Goal: Contribute content: Contribute content

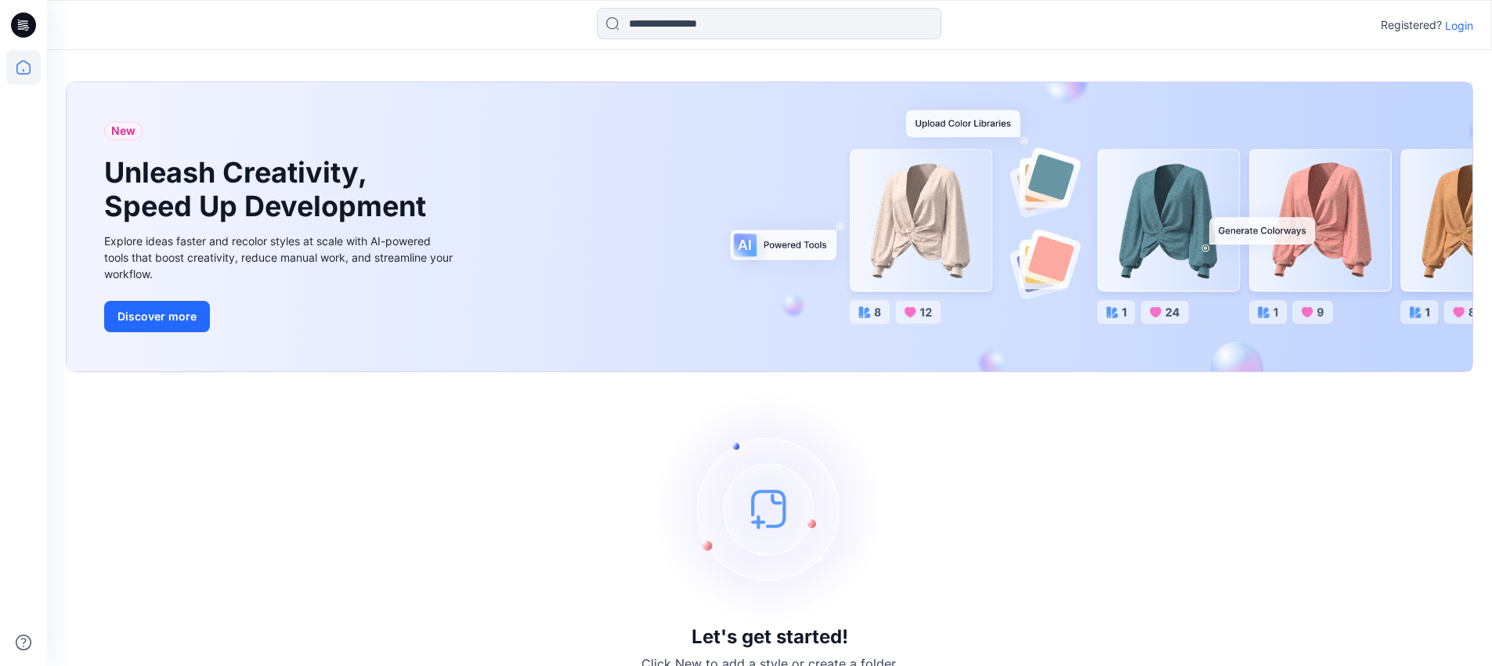
click at [1474, 31] on div "Registered? Login" at bounding box center [769, 25] width 1444 height 34
click at [1465, 28] on p "Login" at bounding box center [1459, 25] width 28 height 16
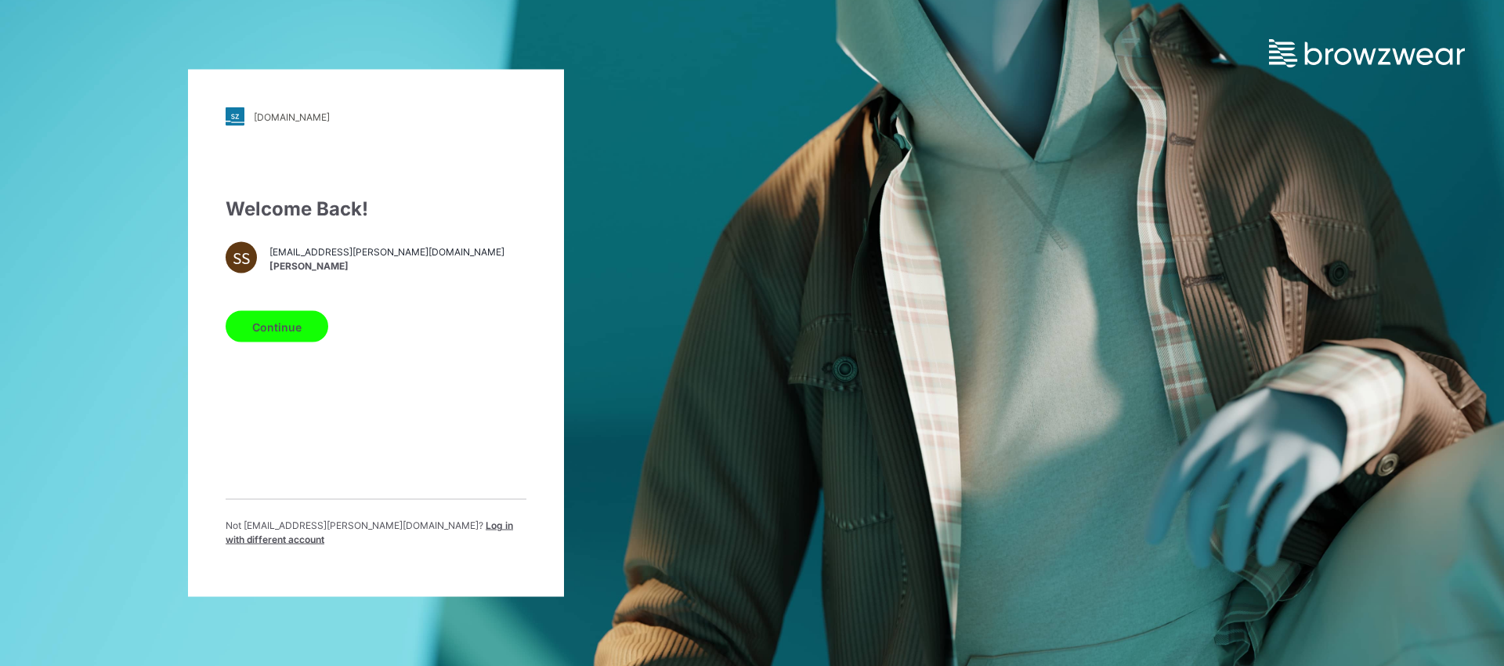
click at [251, 334] on button "Continue" at bounding box center [277, 326] width 103 height 31
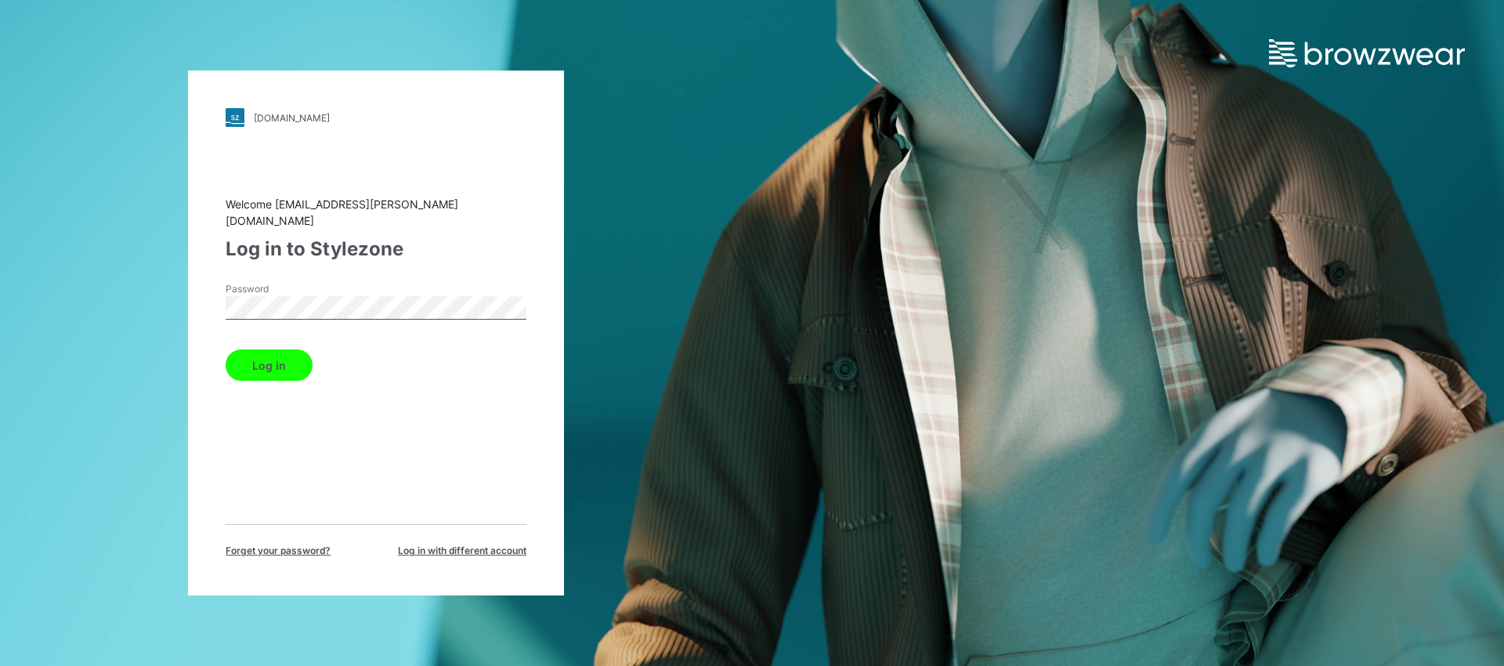
click at [259, 353] on button "Log in" at bounding box center [269, 364] width 87 height 31
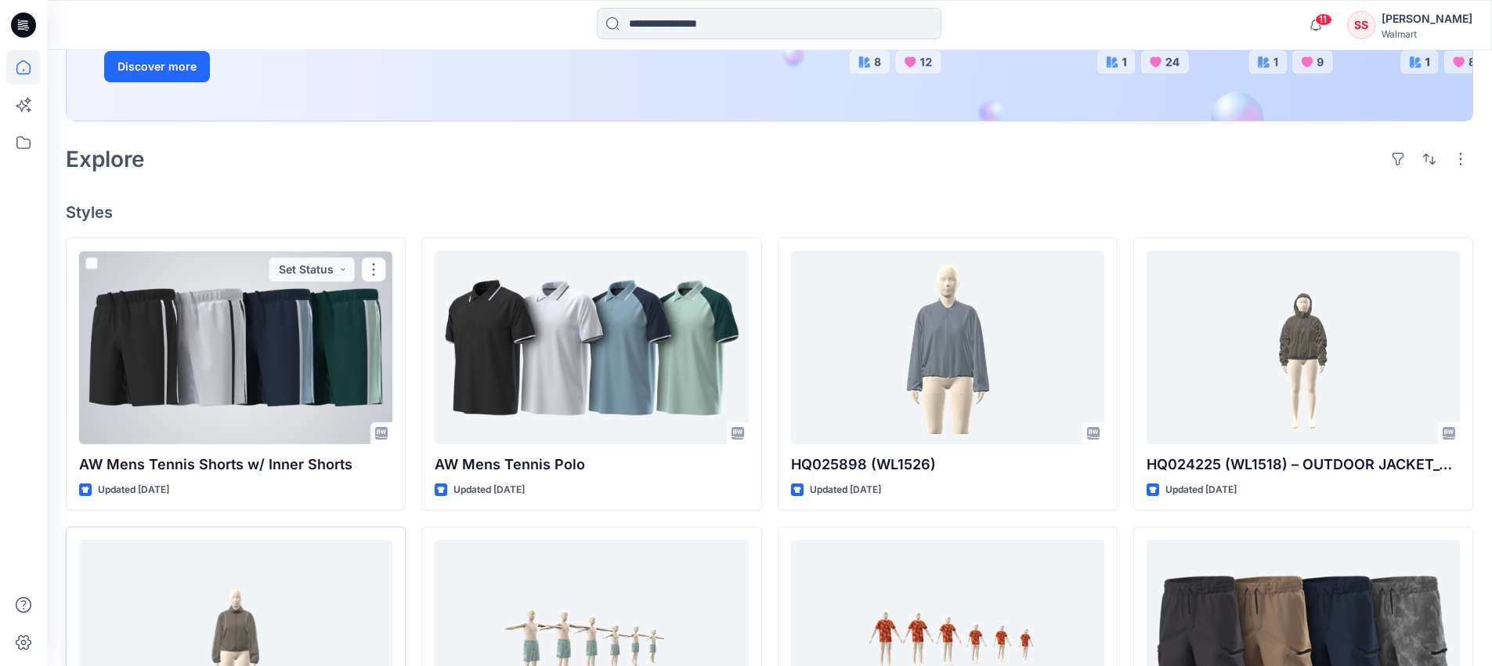
scroll to position [803, 0]
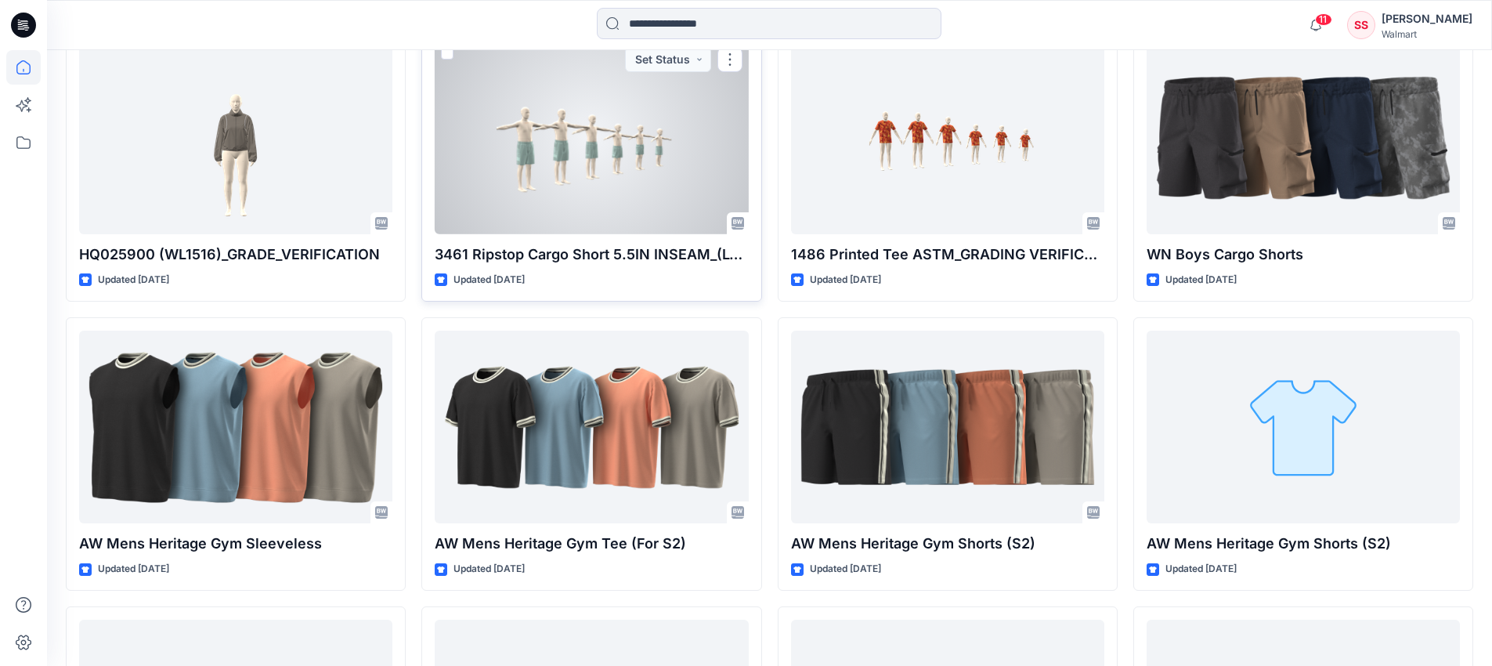
click at [591, 175] on div at bounding box center [591, 137] width 313 height 193
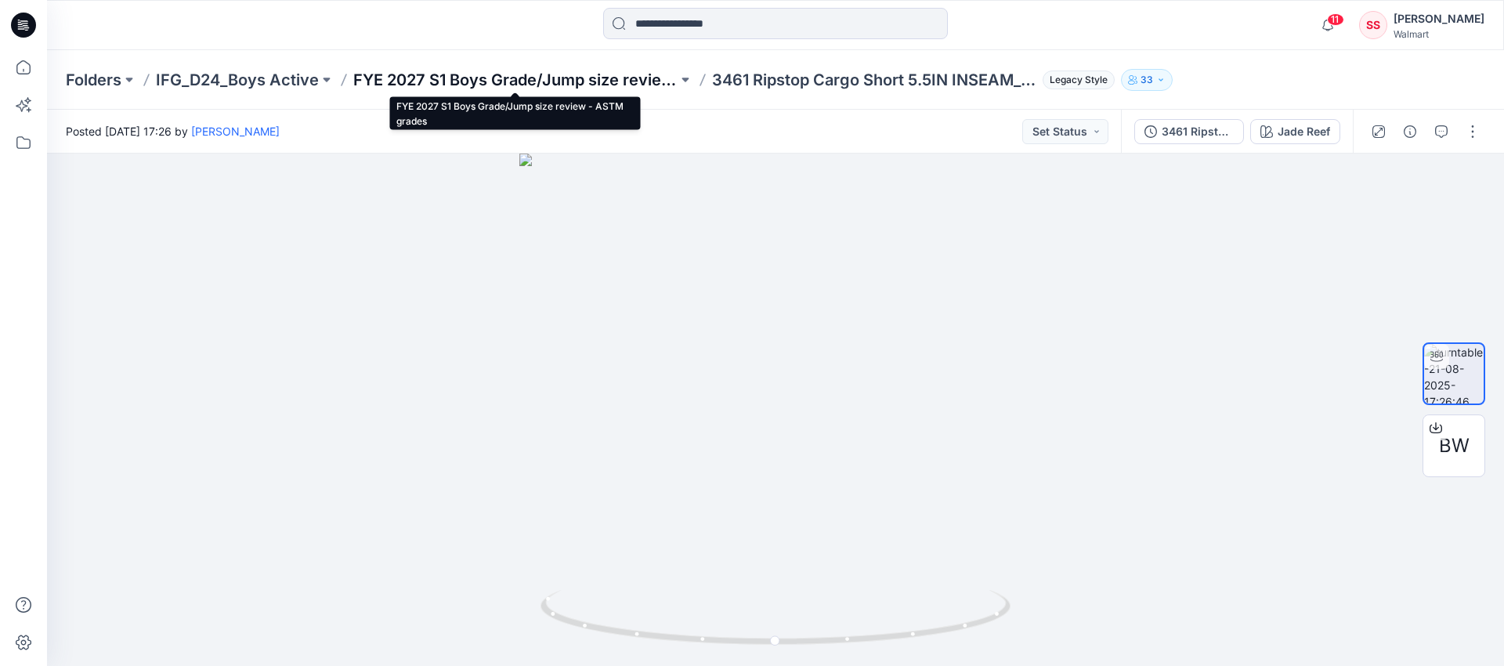
click at [493, 81] on p "FYE 2027 S1 Boys Grade/Jump size review - ASTM grades" at bounding box center [515, 80] width 324 height 22
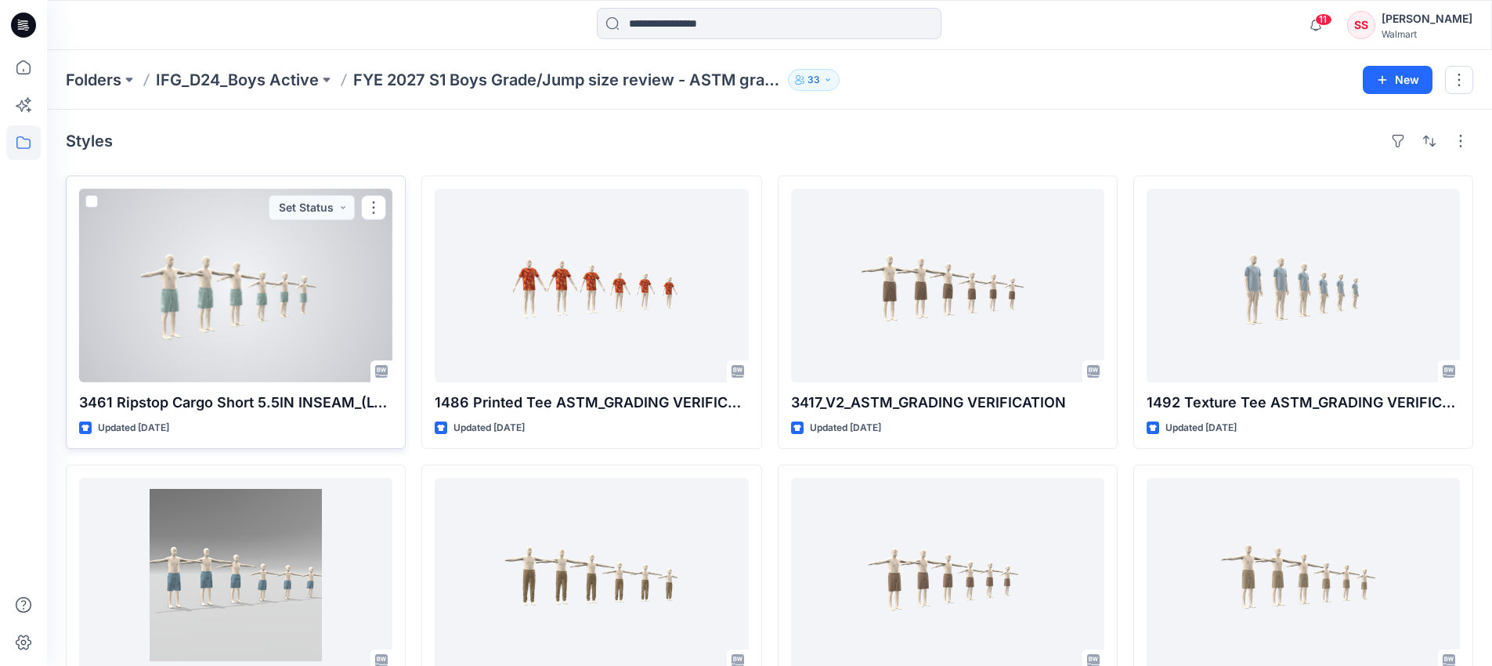
click at [207, 314] on div at bounding box center [235, 285] width 313 height 193
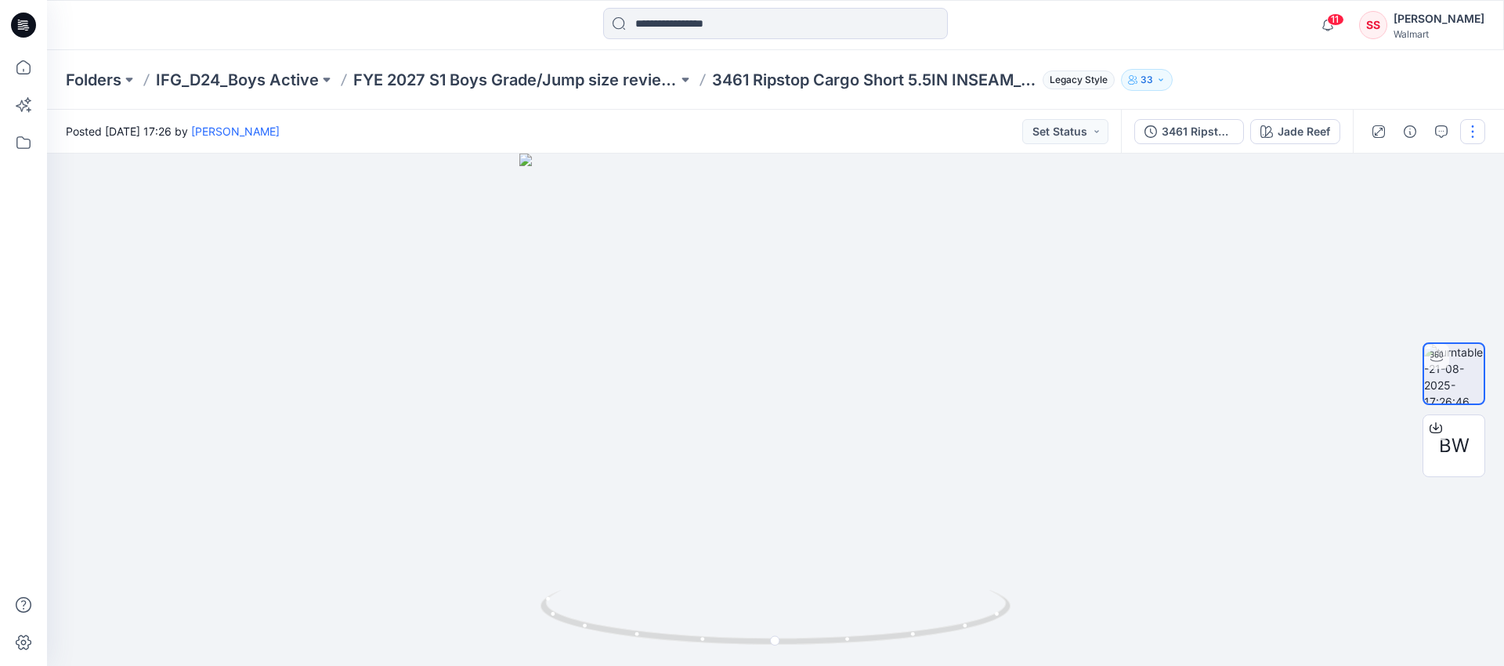
click at [1469, 131] on button "button" at bounding box center [1472, 131] width 25 height 25
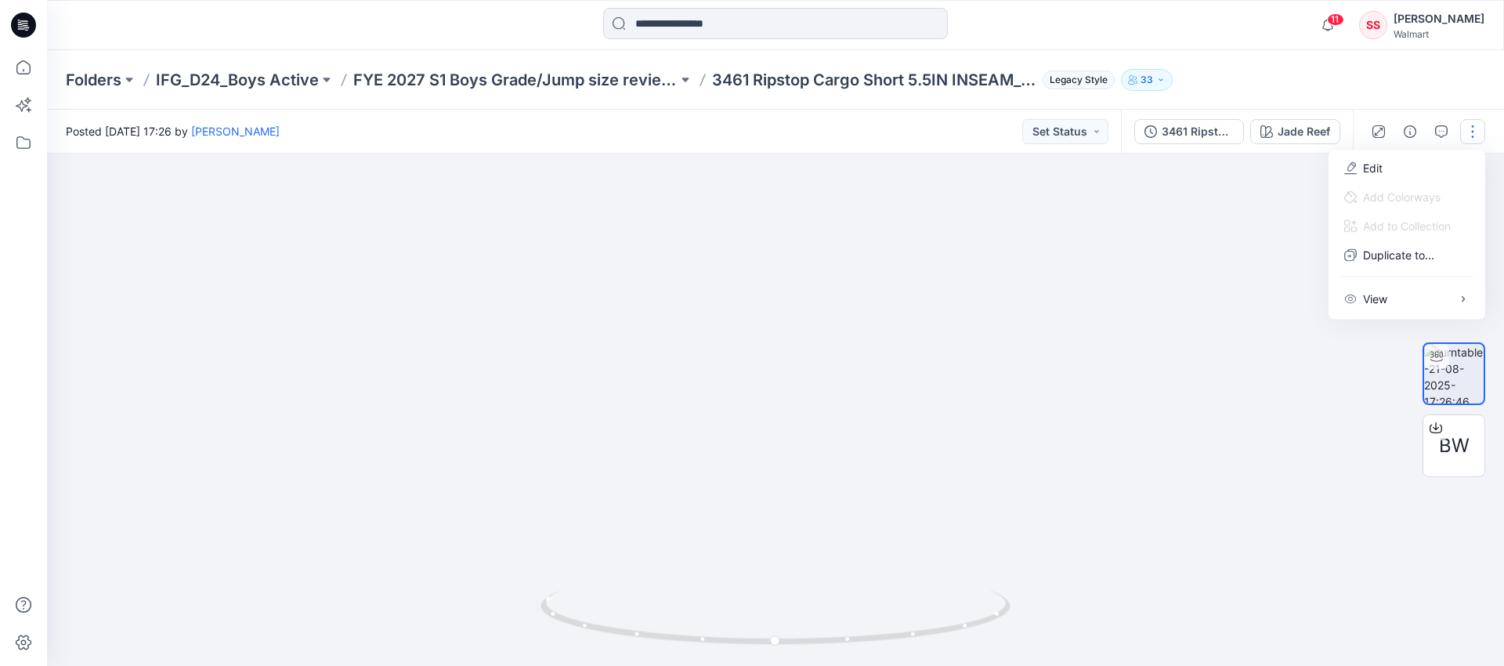
drag, startPoint x: 1285, startPoint y: 569, endPoint x: 1292, endPoint y: 508, distance: 61.6
click at [1292, 508] on div at bounding box center [775, 410] width 1457 height 512
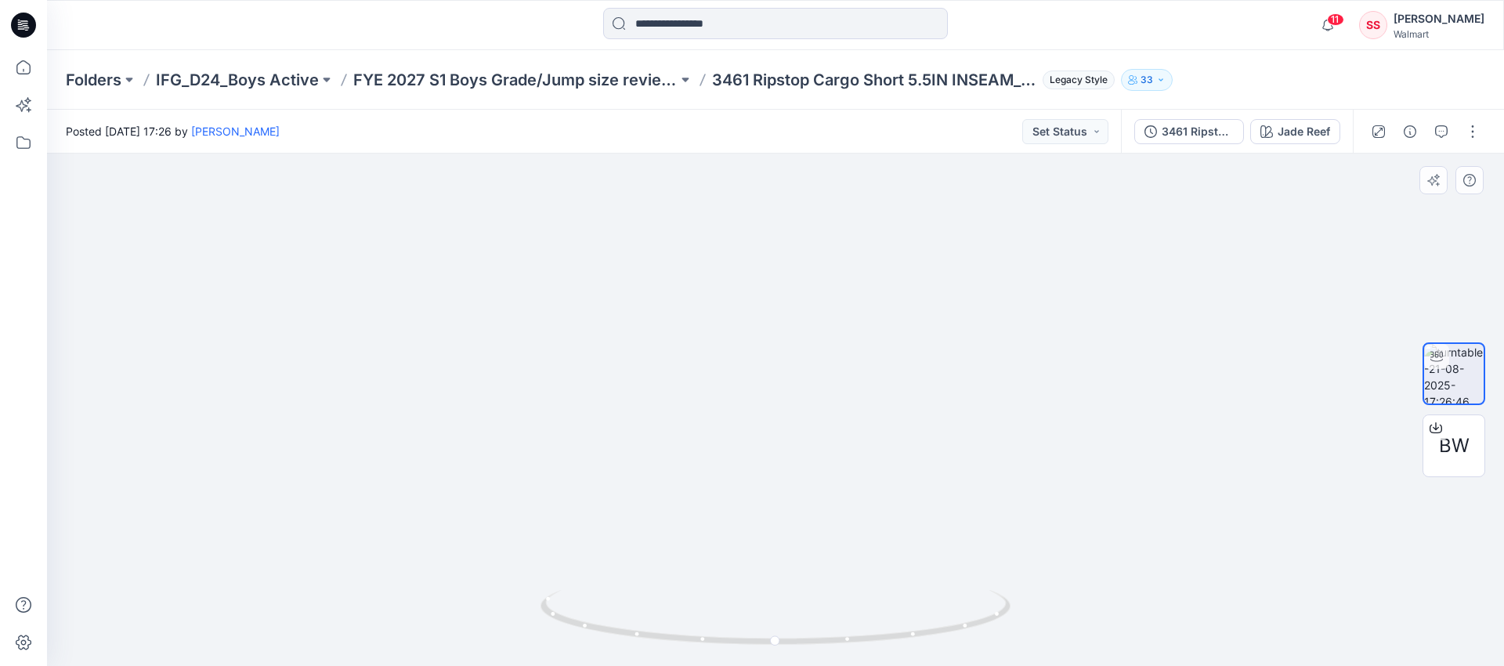
click at [1241, 495] on img at bounding box center [776, 255] width 1010 height 822
drag, startPoint x: 995, startPoint y: 620, endPoint x: 699, endPoint y: 602, distance: 296.6
click at [699, 602] on icon at bounding box center [777, 619] width 474 height 59
drag, startPoint x: 609, startPoint y: 629, endPoint x: 696, endPoint y: 575, distance: 101.7
click at [353, 498] on img at bounding box center [775, 274] width 947 height 783
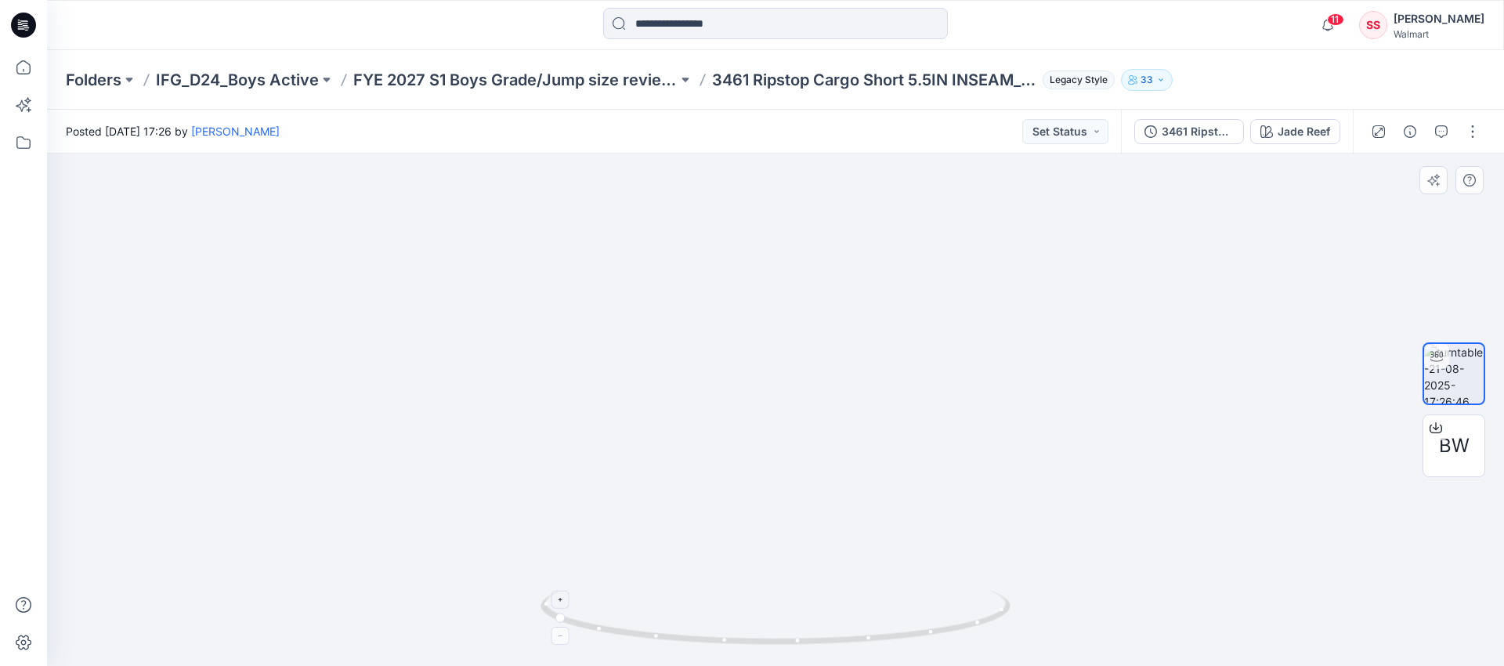
click at [353, 495] on img at bounding box center [775, 274] width 947 height 783
drag, startPoint x: 573, startPoint y: 622, endPoint x: 786, endPoint y: 618, distance: 213.1
click at [786, 618] on icon at bounding box center [777, 619] width 474 height 59
drag, startPoint x: 561, startPoint y: 620, endPoint x: 590, endPoint y: 627, distance: 29.8
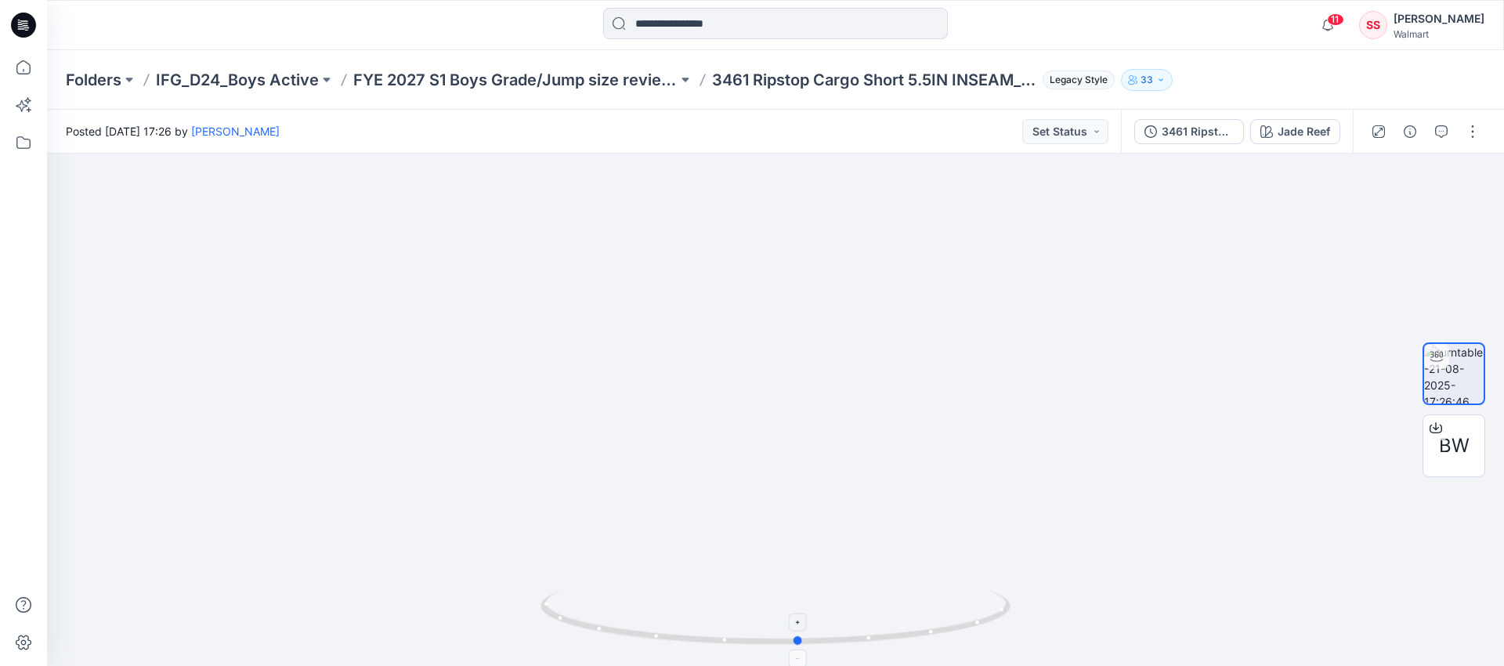
click at [590, 627] on icon at bounding box center [777, 619] width 474 height 59
click at [1477, 139] on button "button" at bounding box center [1472, 131] width 25 height 25
click at [1368, 166] on p "Edit" at bounding box center [1373, 168] width 20 height 16
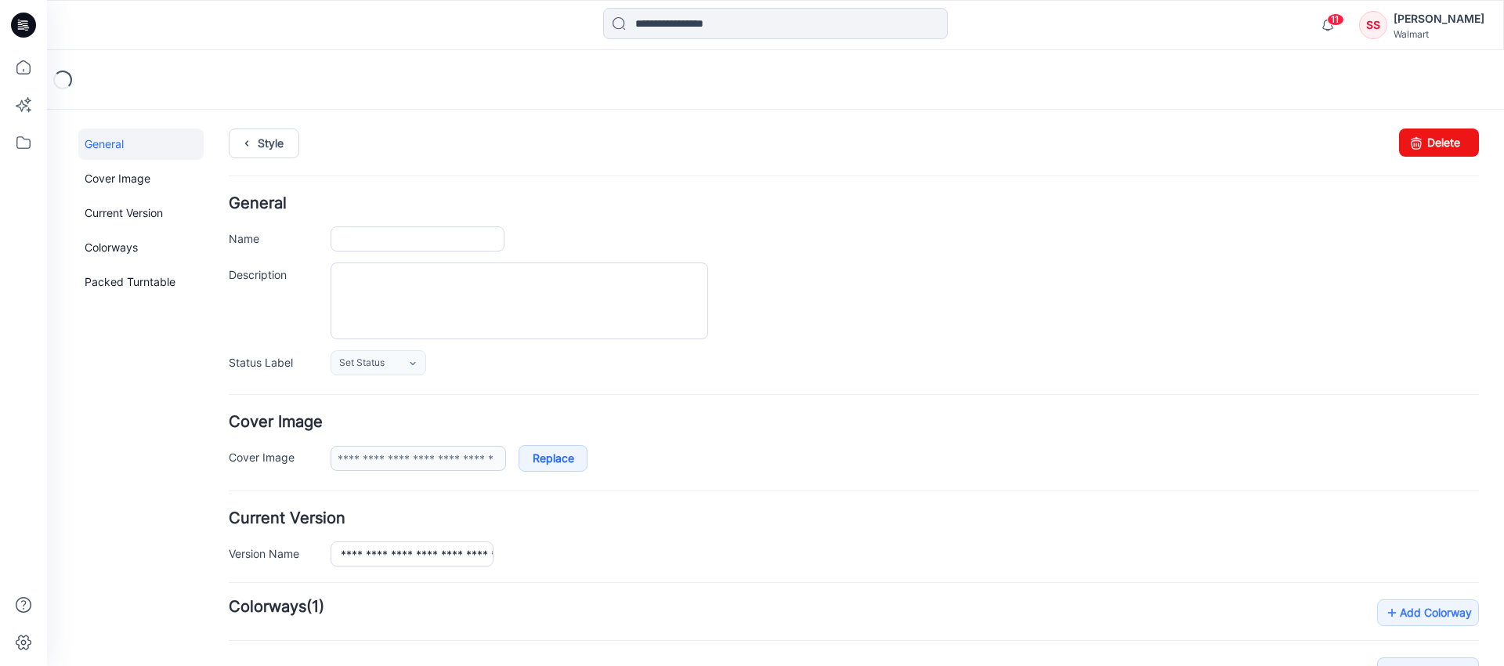
type input "**********"
type input "*********"
type input "**********"
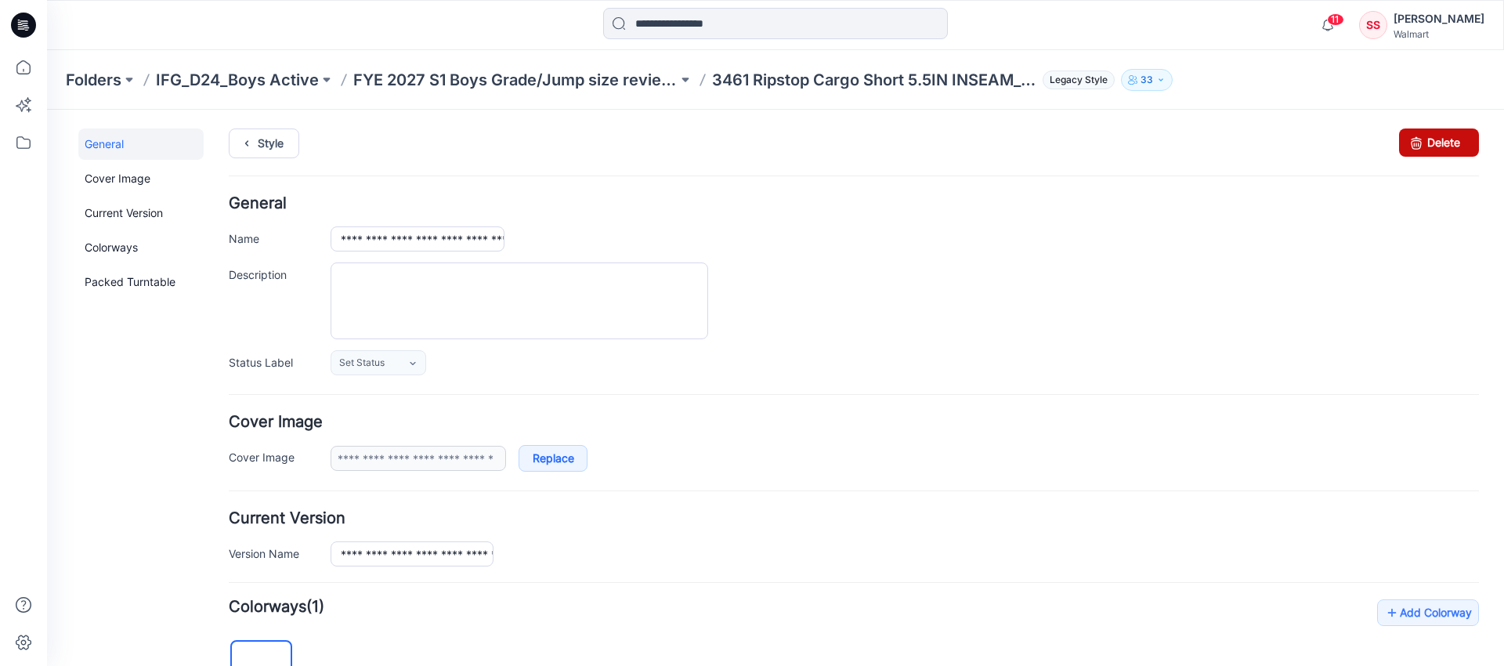
click at [1422, 138] on link "Delete" at bounding box center [1439, 142] width 80 height 28
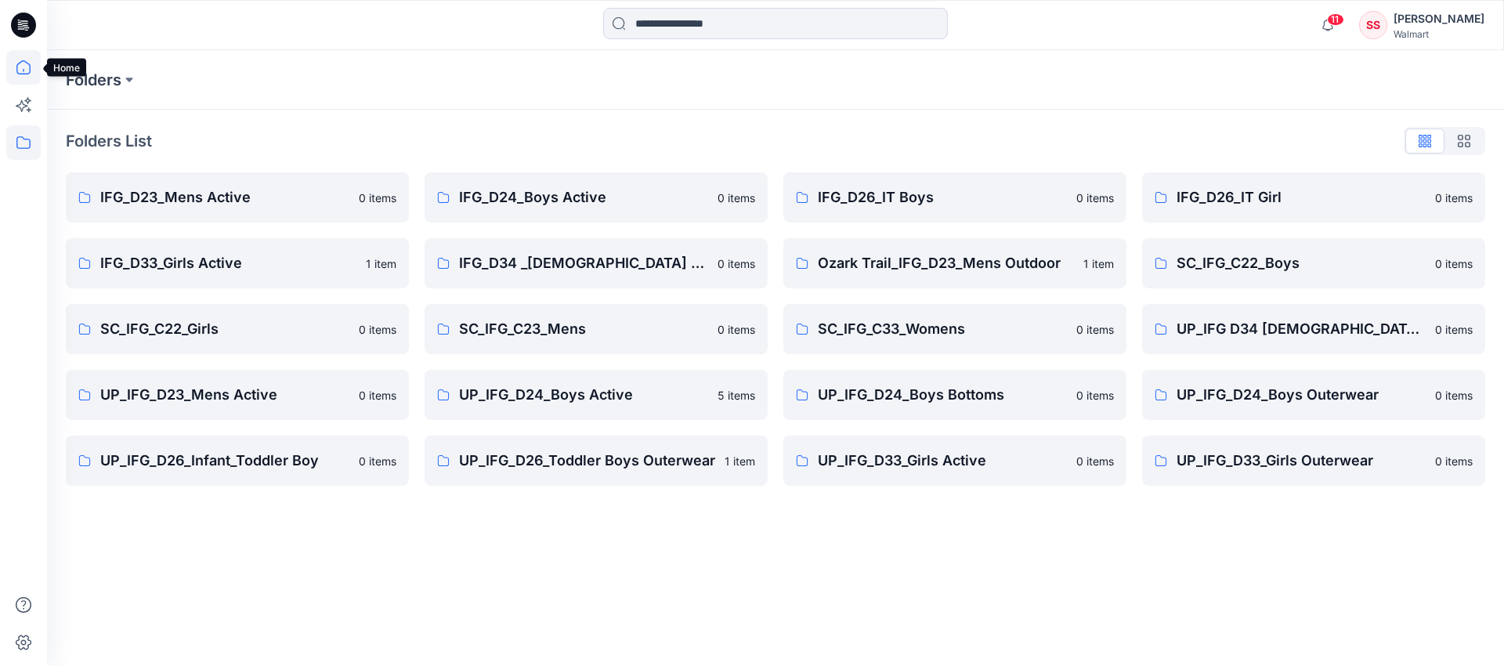
click at [23, 68] on icon at bounding box center [23, 67] width 34 height 34
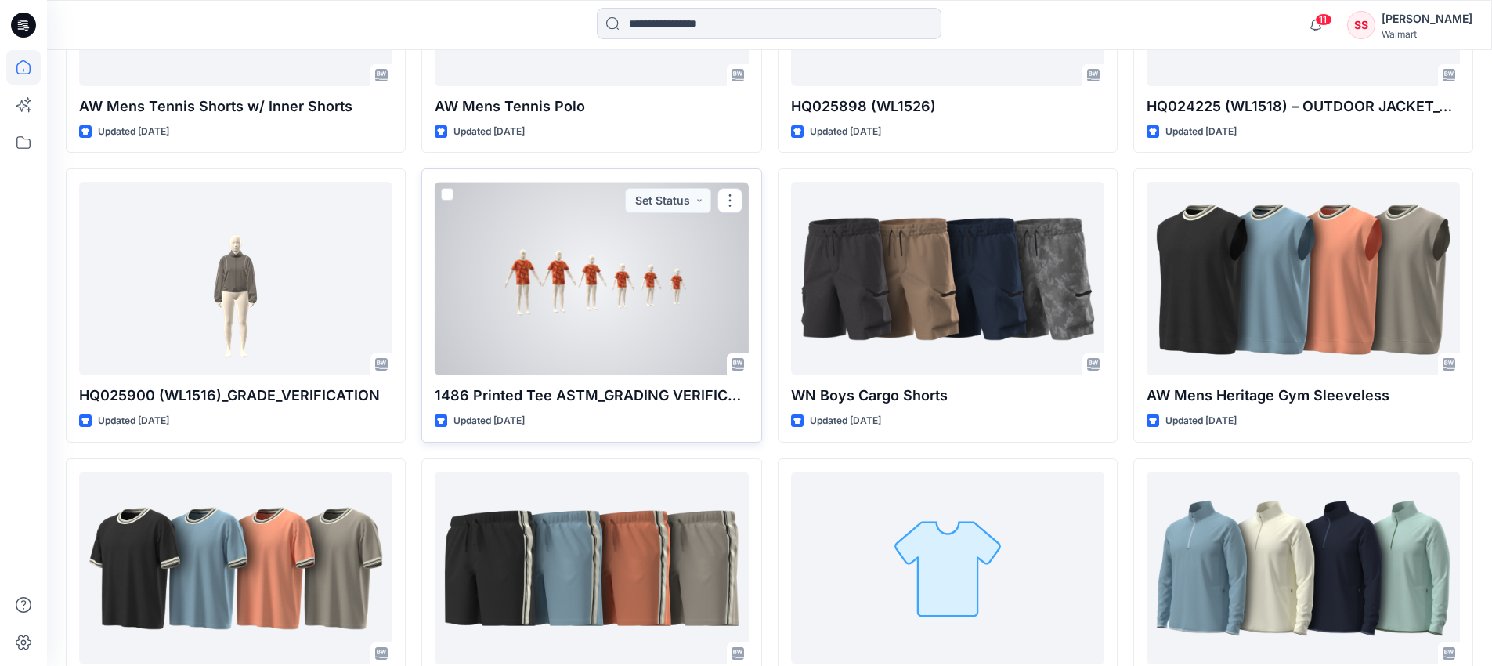
scroll to position [665, 0]
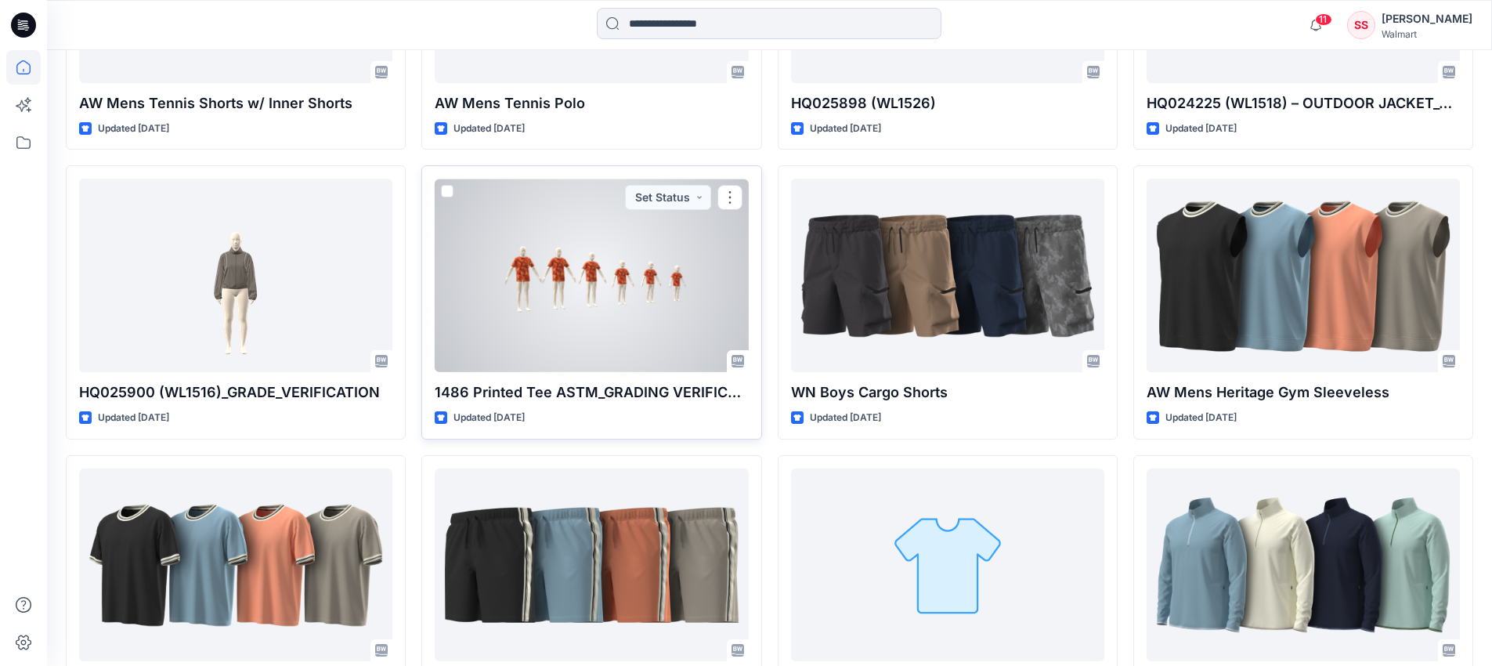
click at [620, 310] on div at bounding box center [591, 275] width 313 height 193
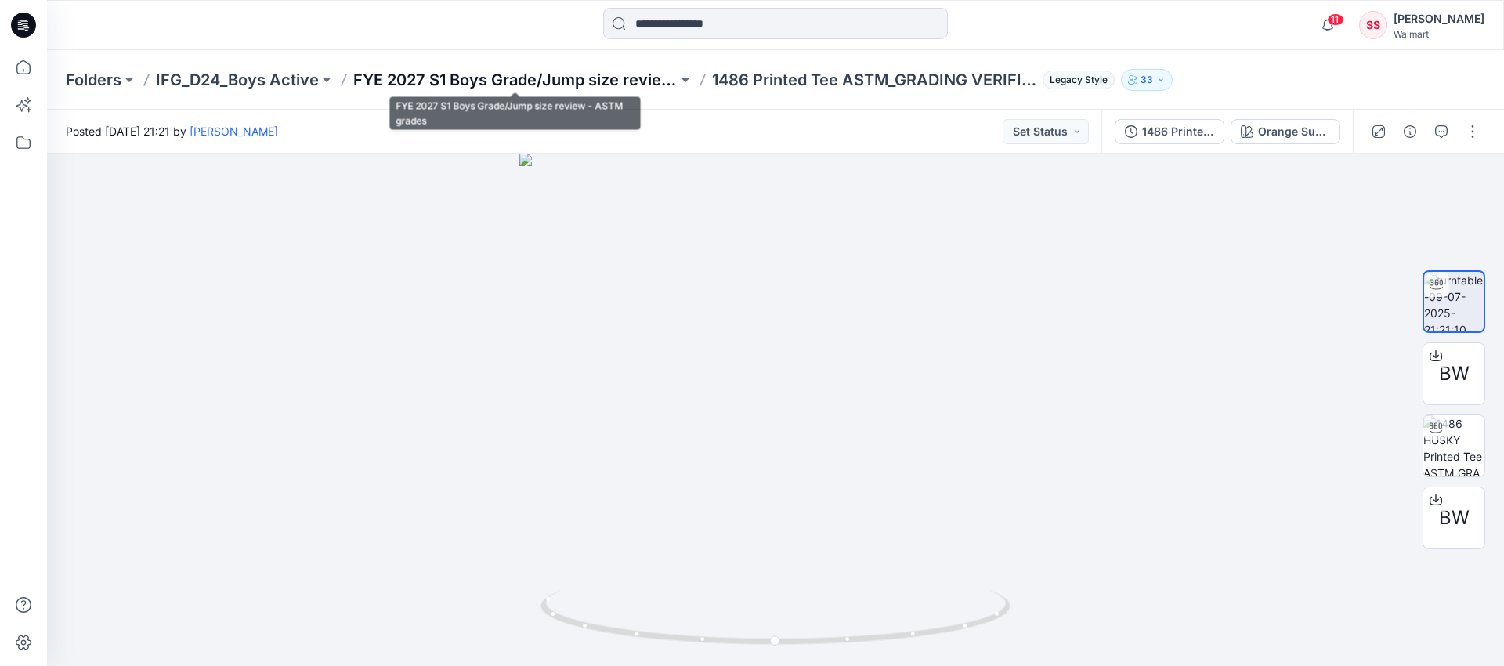
click at [567, 80] on p "FYE 2027 S1 Boys Grade/Jump size review - ASTM grades" at bounding box center [515, 80] width 324 height 22
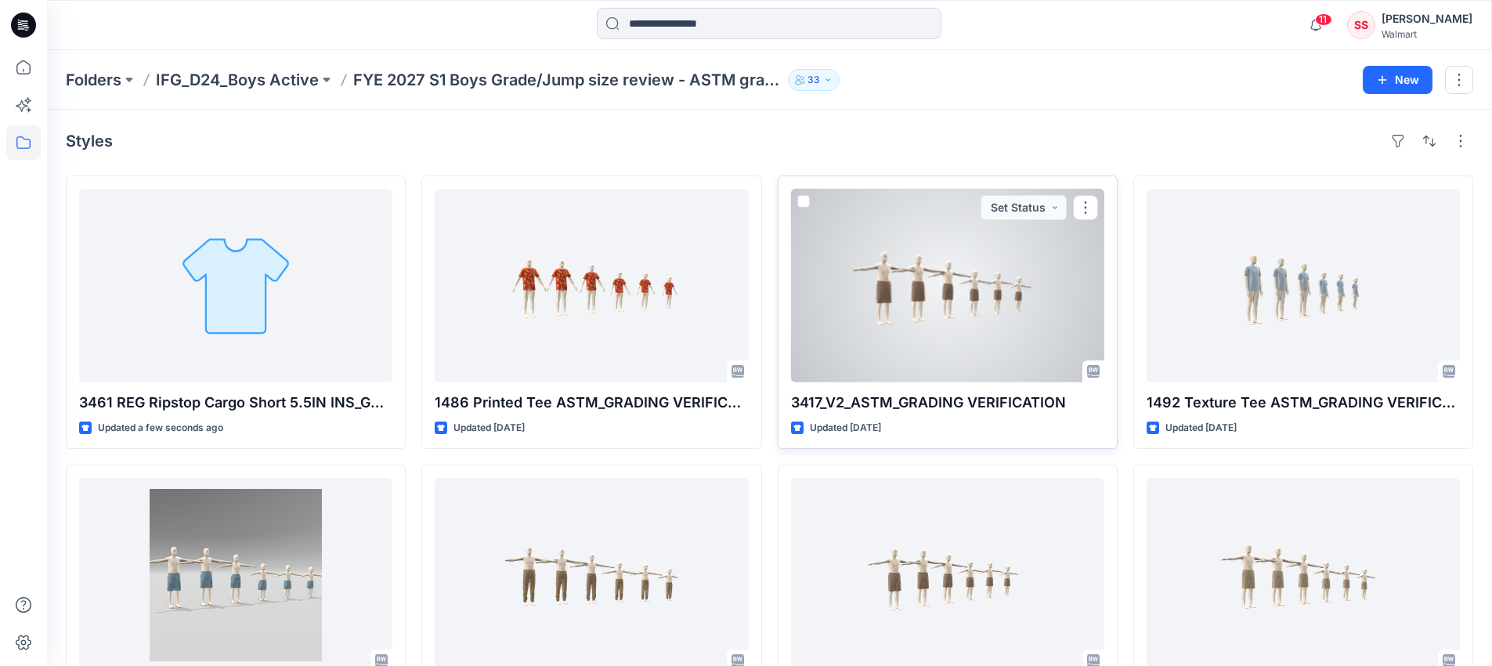
click at [907, 313] on div at bounding box center [947, 285] width 313 height 193
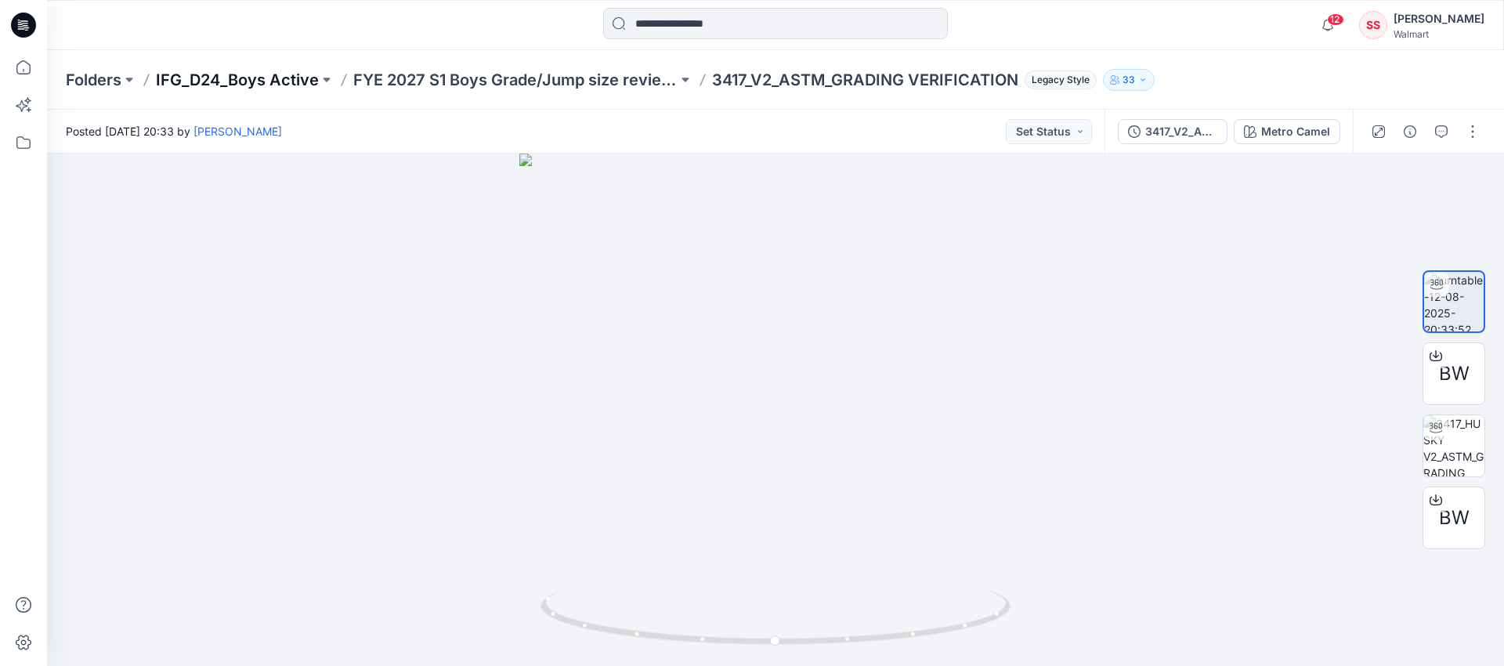
click at [233, 80] on p "IFG_D24_Boys Active" at bounding box center [237, 80] width 163 height 22
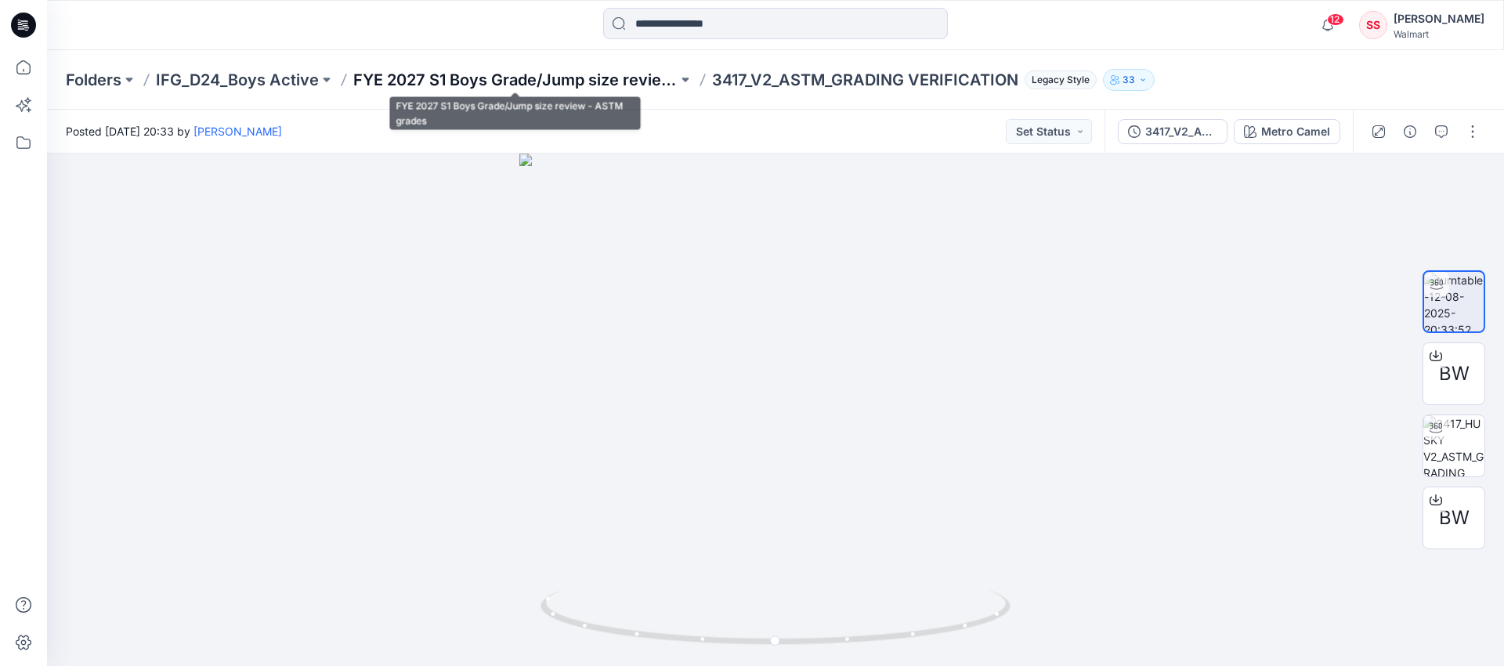
click at [591, 75] on p "FYE 2027 S1 Boys Grade/Jump size review - ASTM grades" at bounding box center [515, 80] width 324 height 22
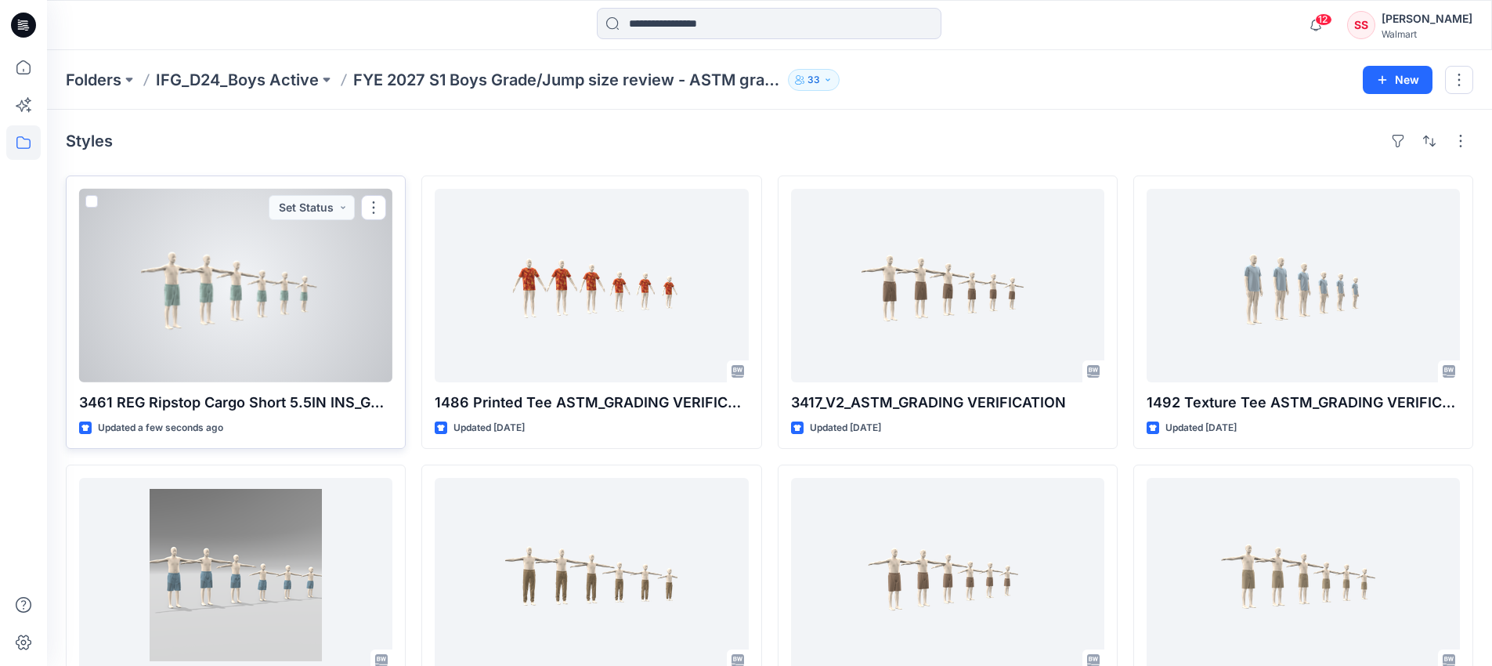
click at [221, 329] on div at bounding box center [235, 285] width 313 height 193
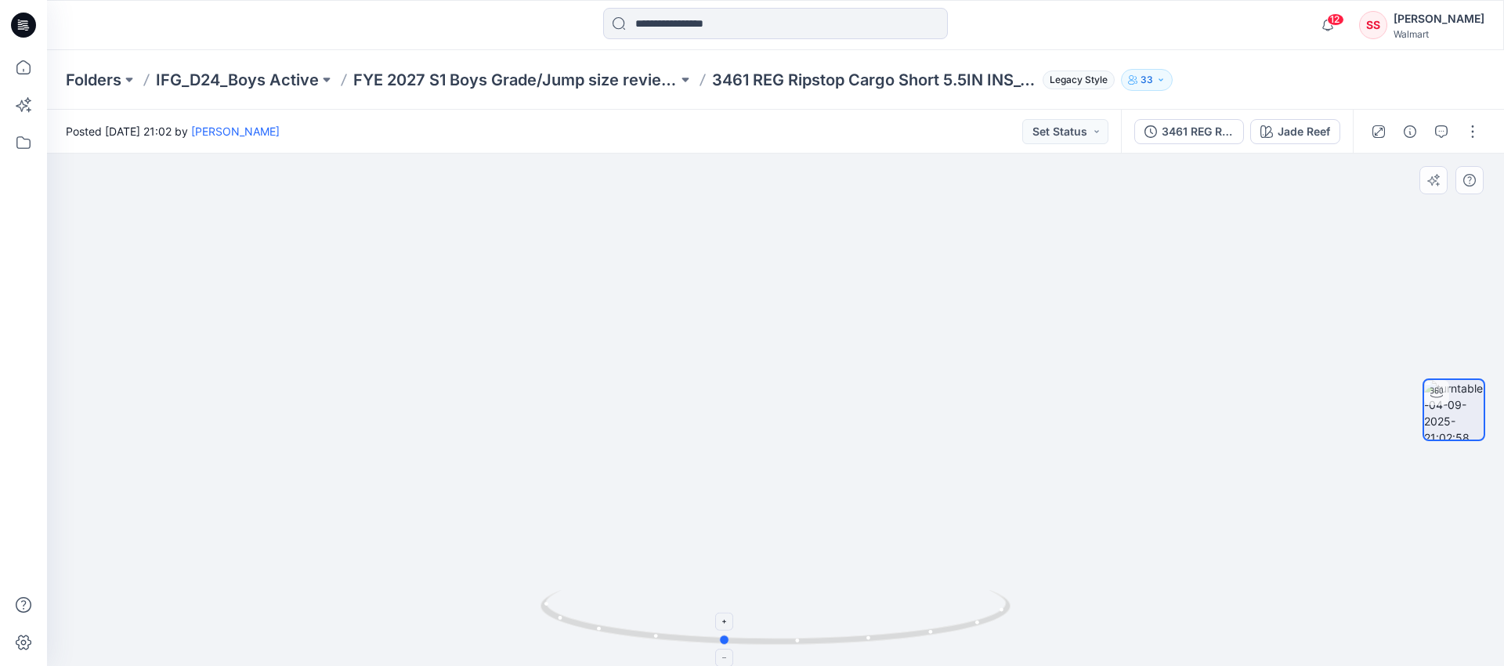
drag, startPoint x: 597, startPoint y: 630, endPoint x: 1006, endPoint y: 639, distance: 409.7
click at [1006, 639] on icon at bounding box center [777, 619] width 474 height 59
drag, startPoint x: 574, startPoint y: 625, endPoint x: 625, endPoint y: 626, distance: 50.9
click at [625, 626] on icon at bounding box center [777, 619] width 474 height 59
click at [1464, 132] on button "button" at bounding box center [1472, 131] width 25 height 25
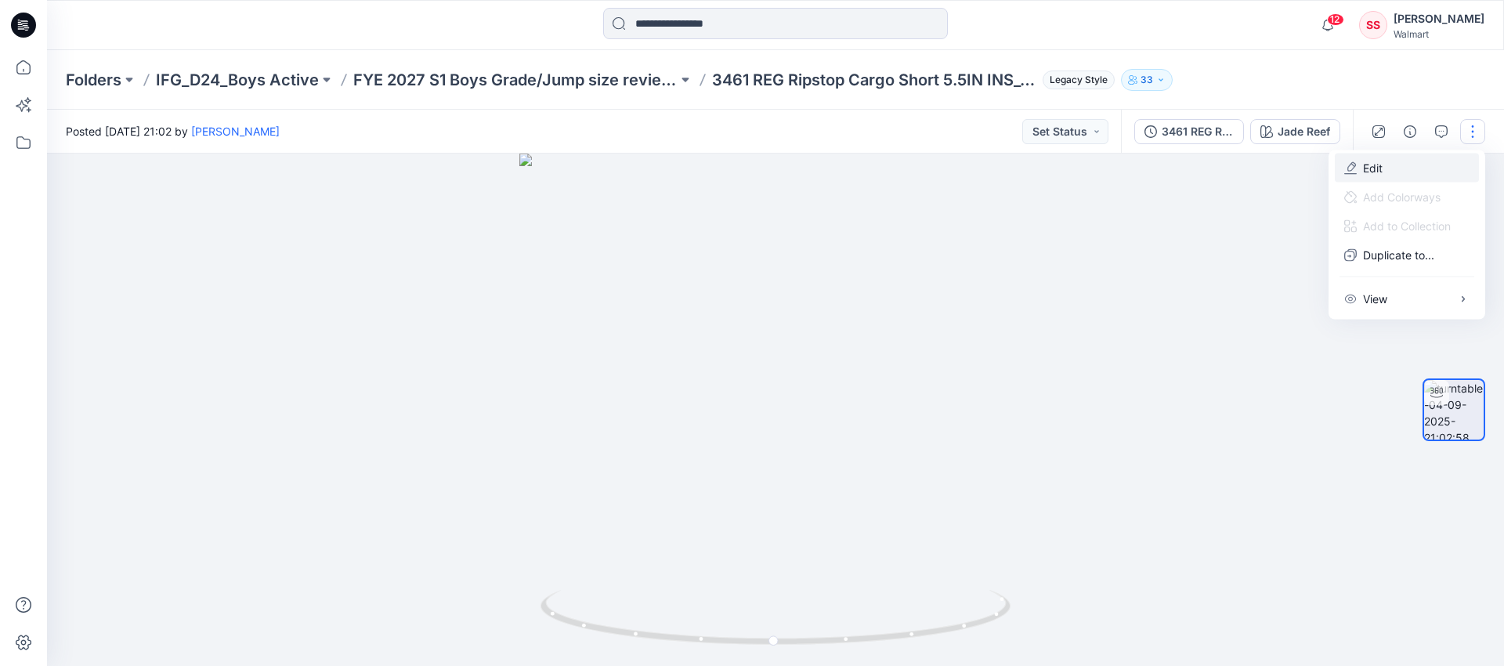
click at [1378, 168] on p "Edit" at bounding box center [1373, 168] width 20 height 16
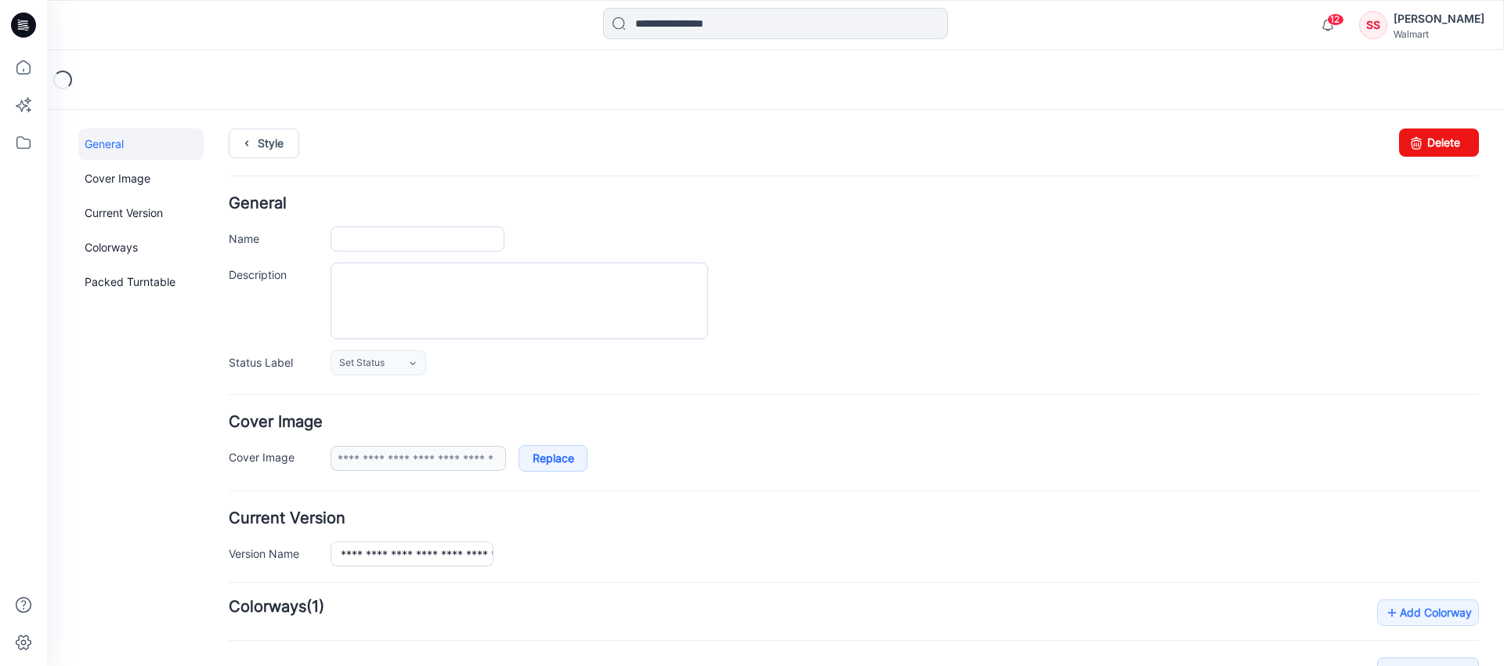
type input "**********"
type input "*********"
type input "**********"
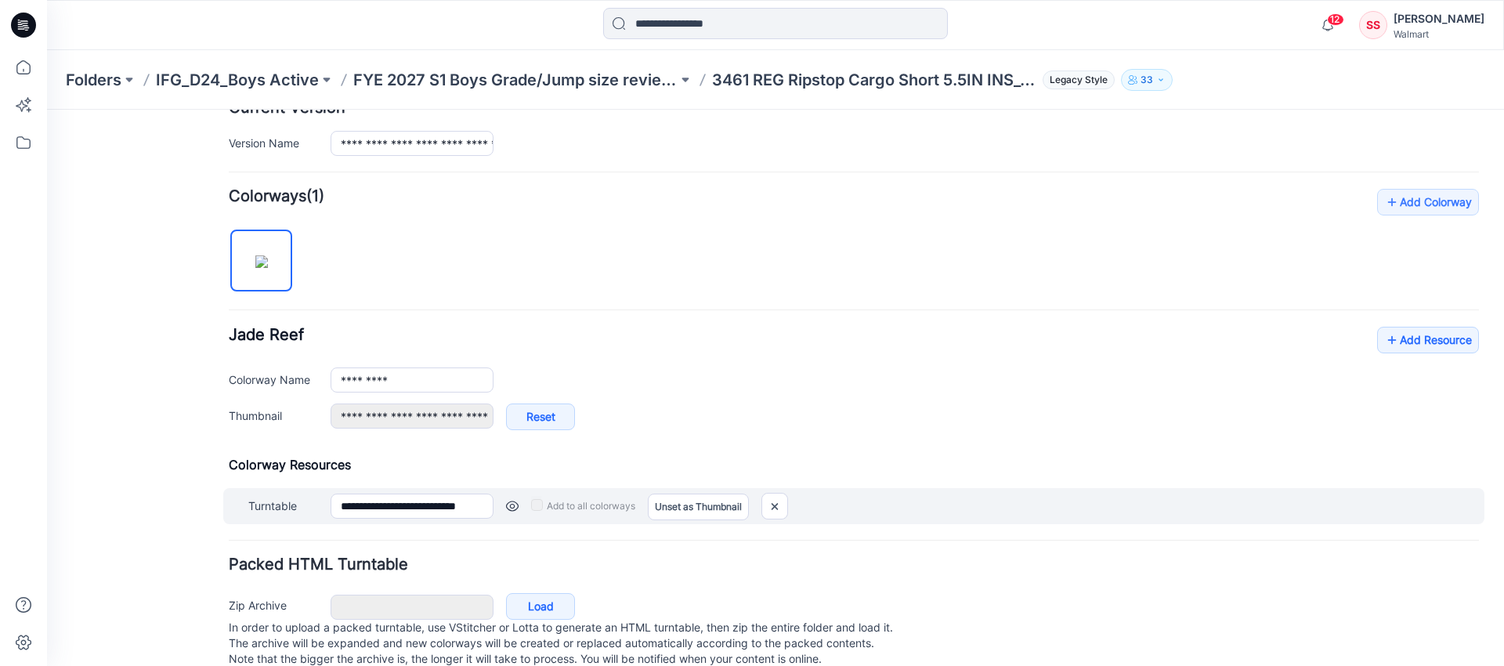
scroll to position [449, 0]
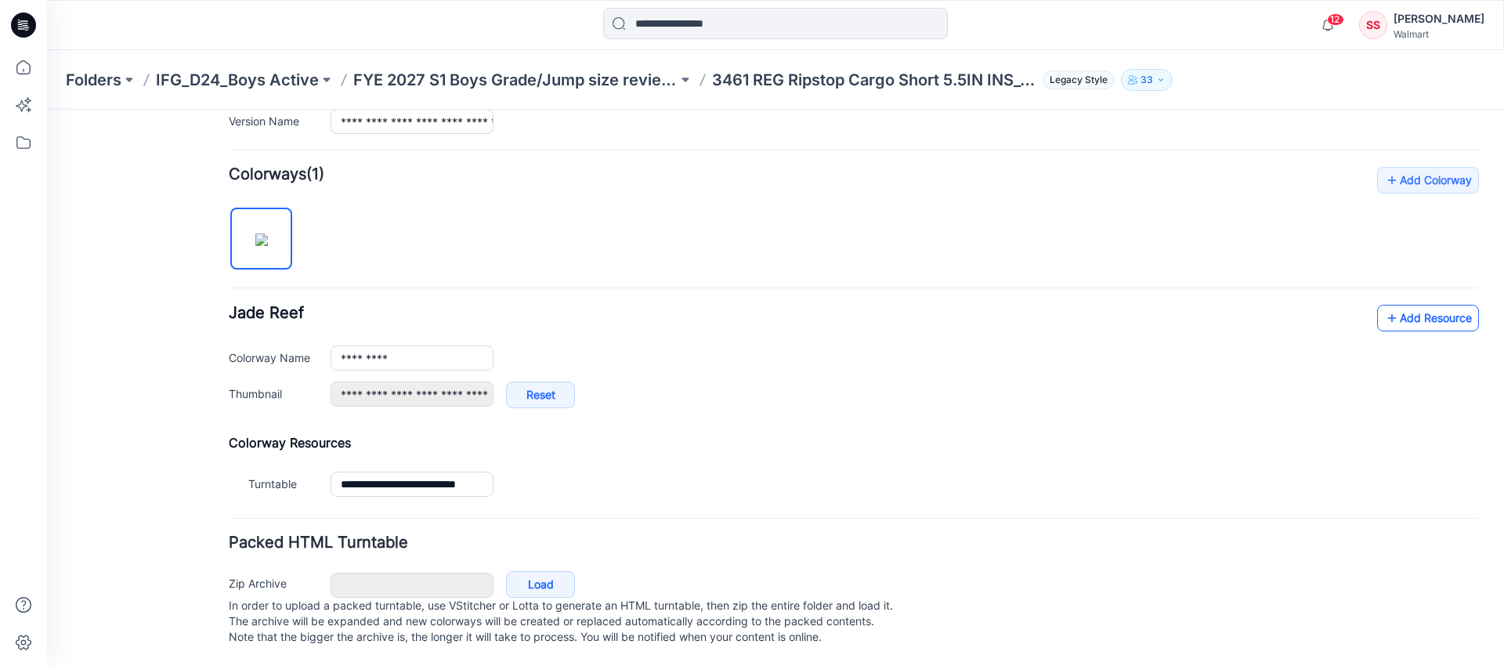
click at [1397, 305] on link "Add Resource" at bounding box center [1428, 318] width 102 height 27
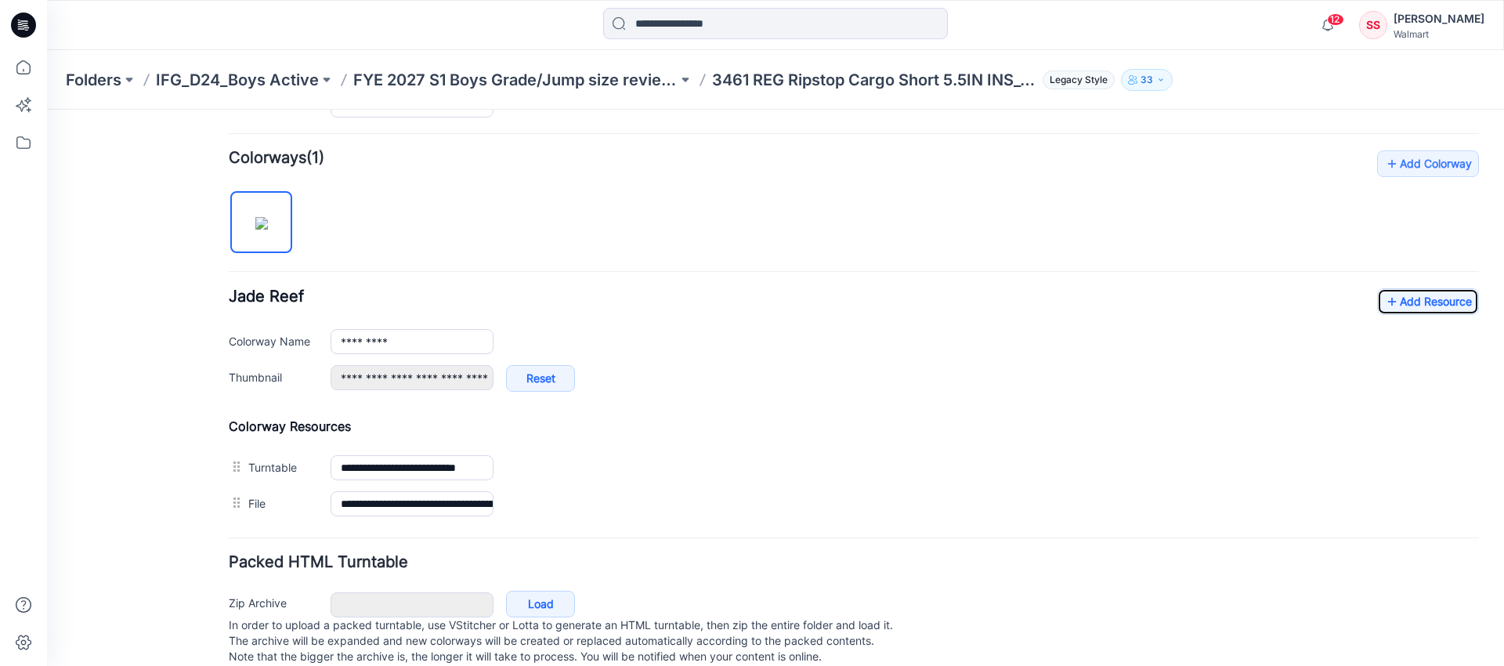
scroll to position [0, 0]
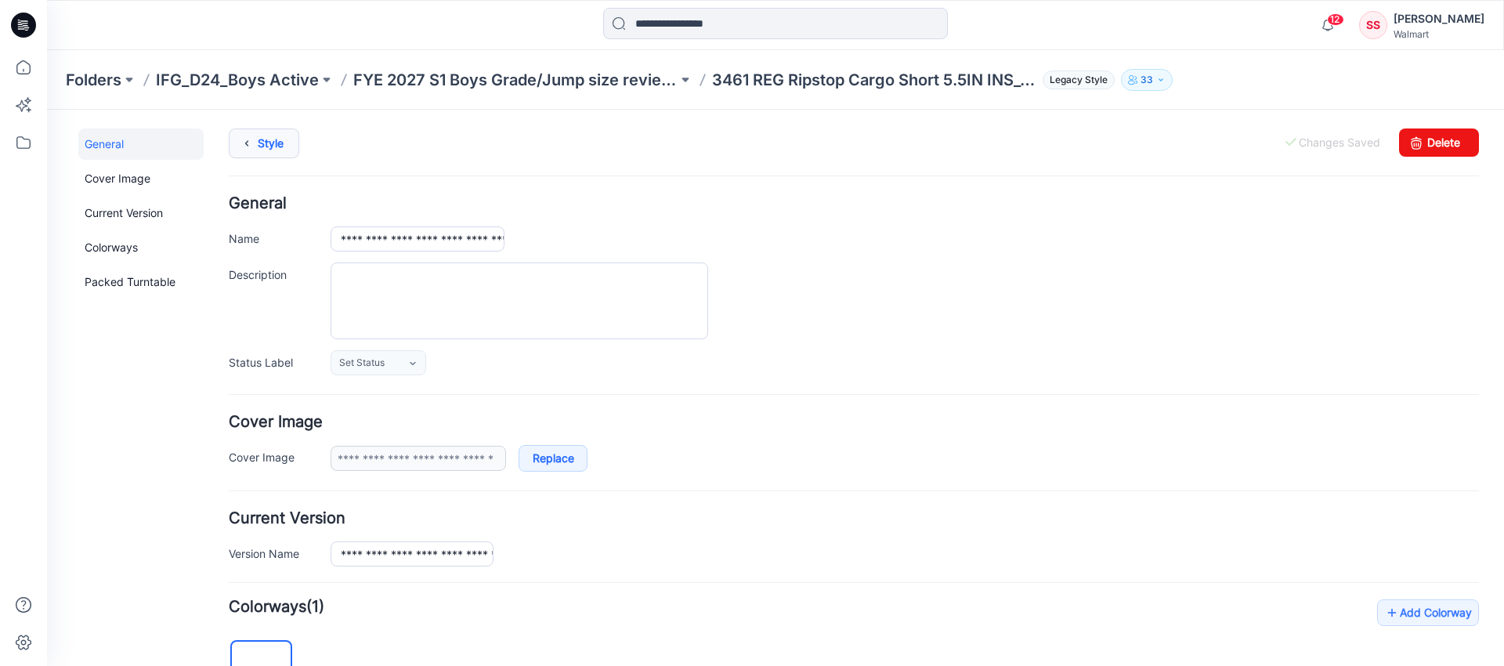
click at [272, 145] on link "Style" at bounding box center [264, 143] width 70 height 30
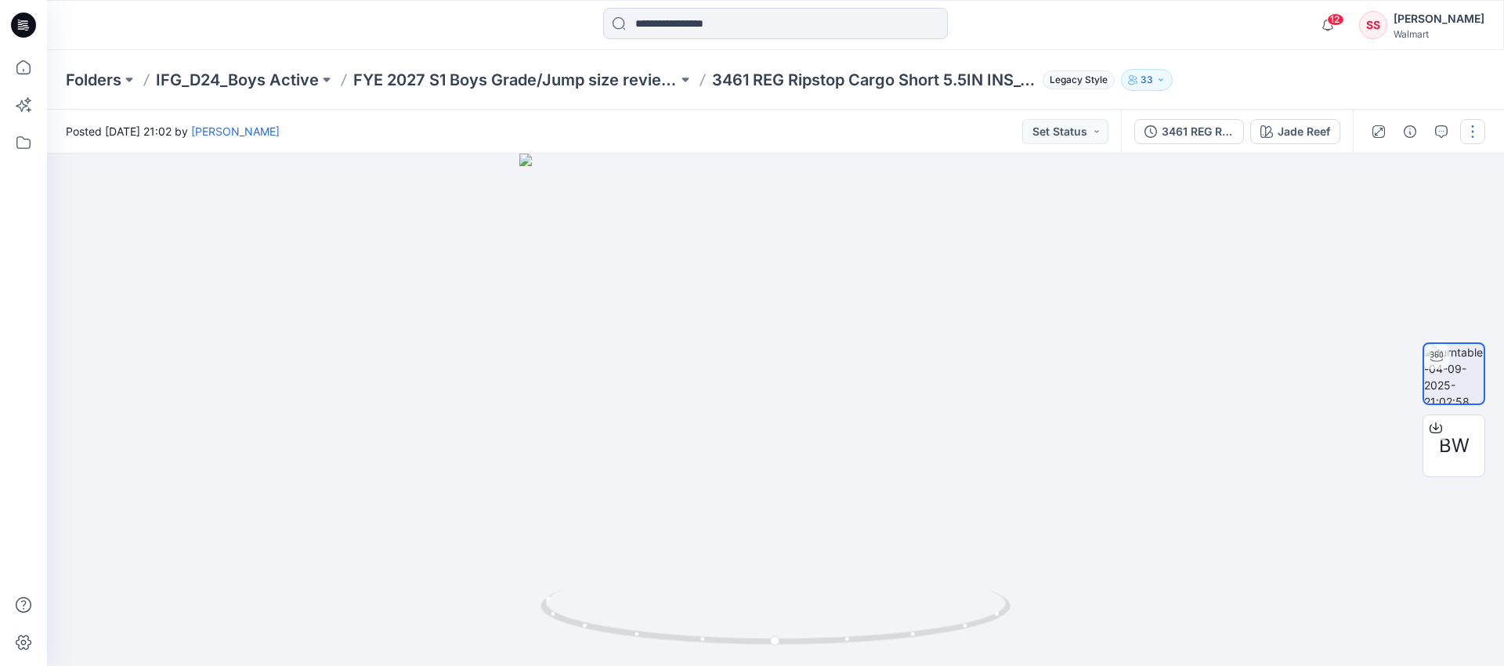
click at [1469, 132] on button "button" at bounding box center [1472, 131] width 25 height 25
click at [1362, 164] on button "Edit" at bounding box center [1407, 168] width 144 height 29
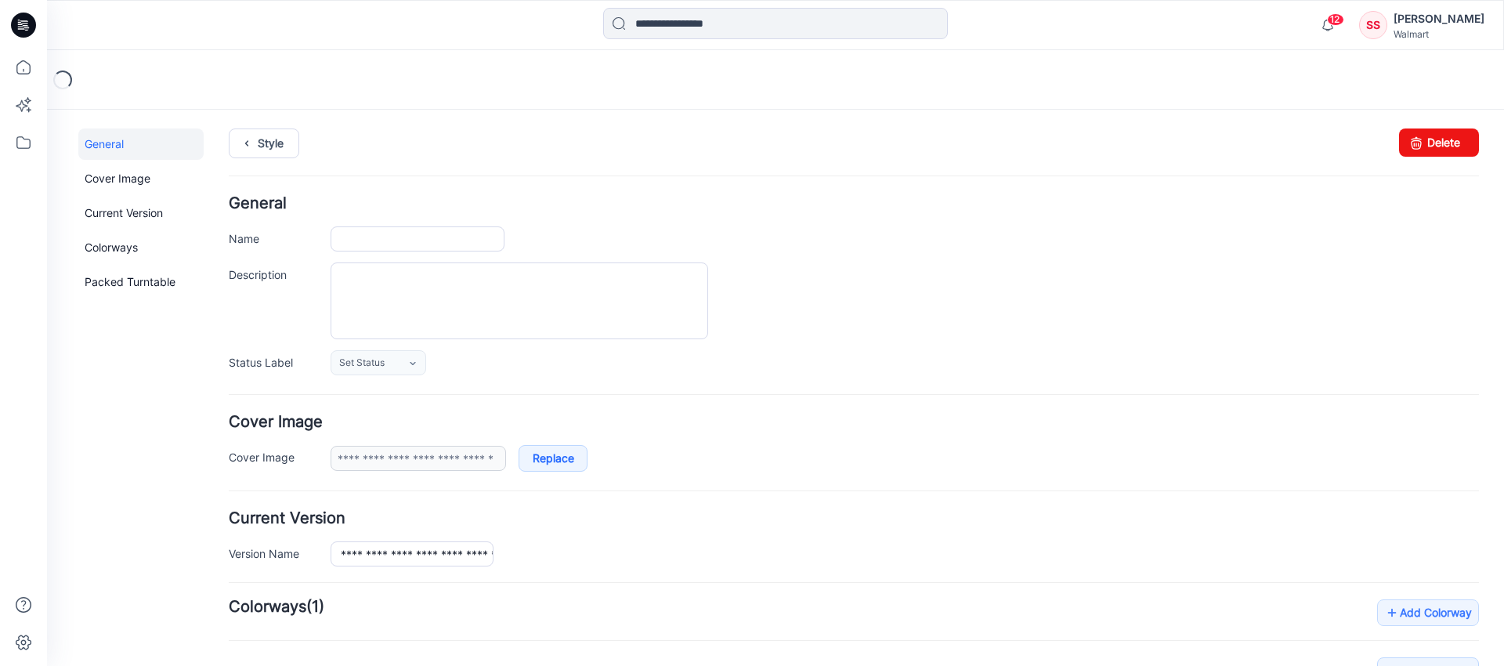
type input "**********"
type input "*********"
type input "**********"
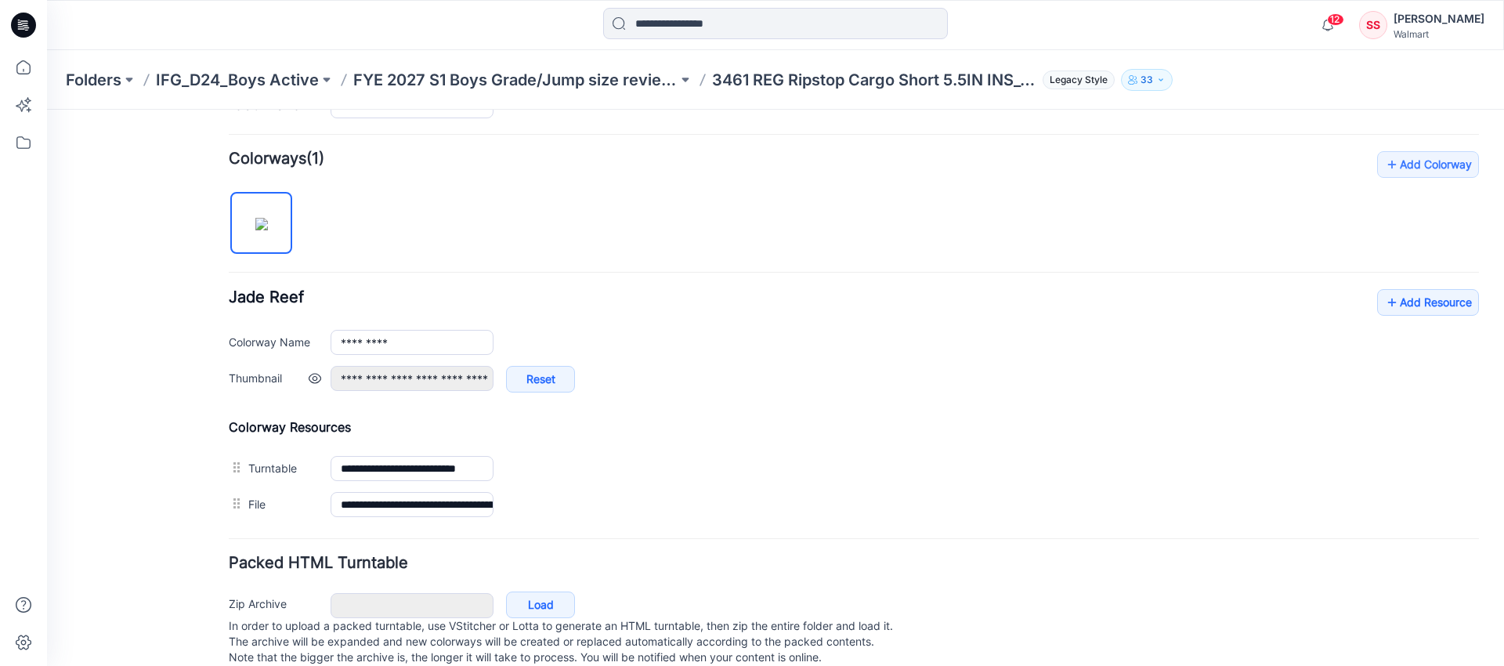
scroll to position [485, 0]
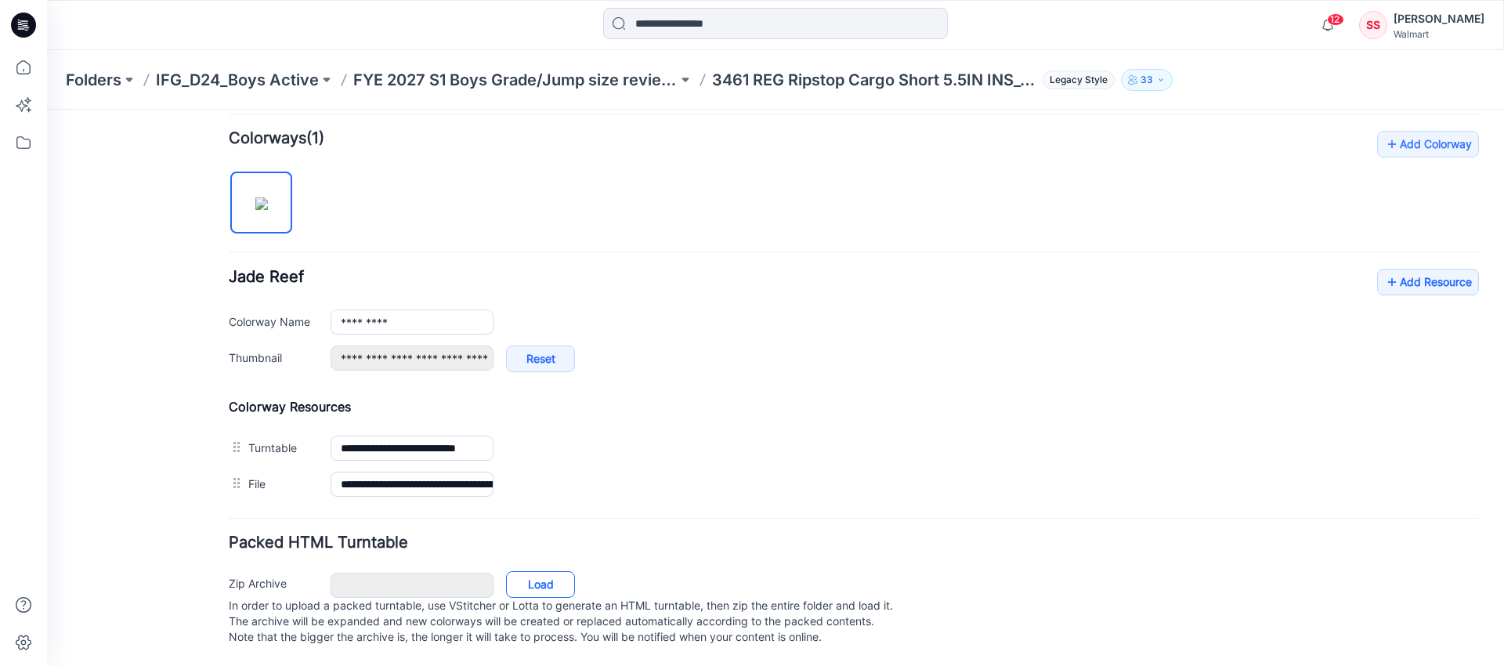
click at [525, 571] on link "Load" at bounding box center [540, 584] width 69 height 27
click at [1424, 277] on link "Add Resource" at bounding box center [1428, 282] width 102 height 27
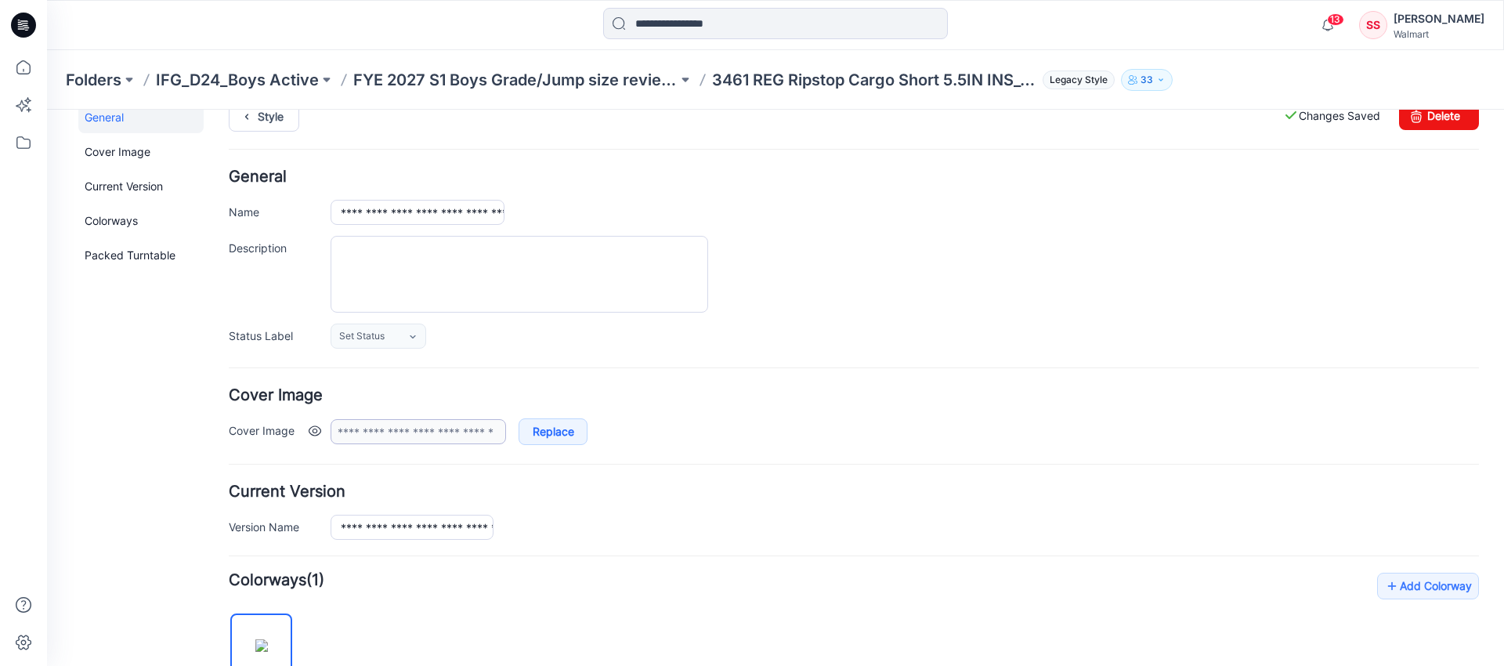
scroll to position [0, 0]
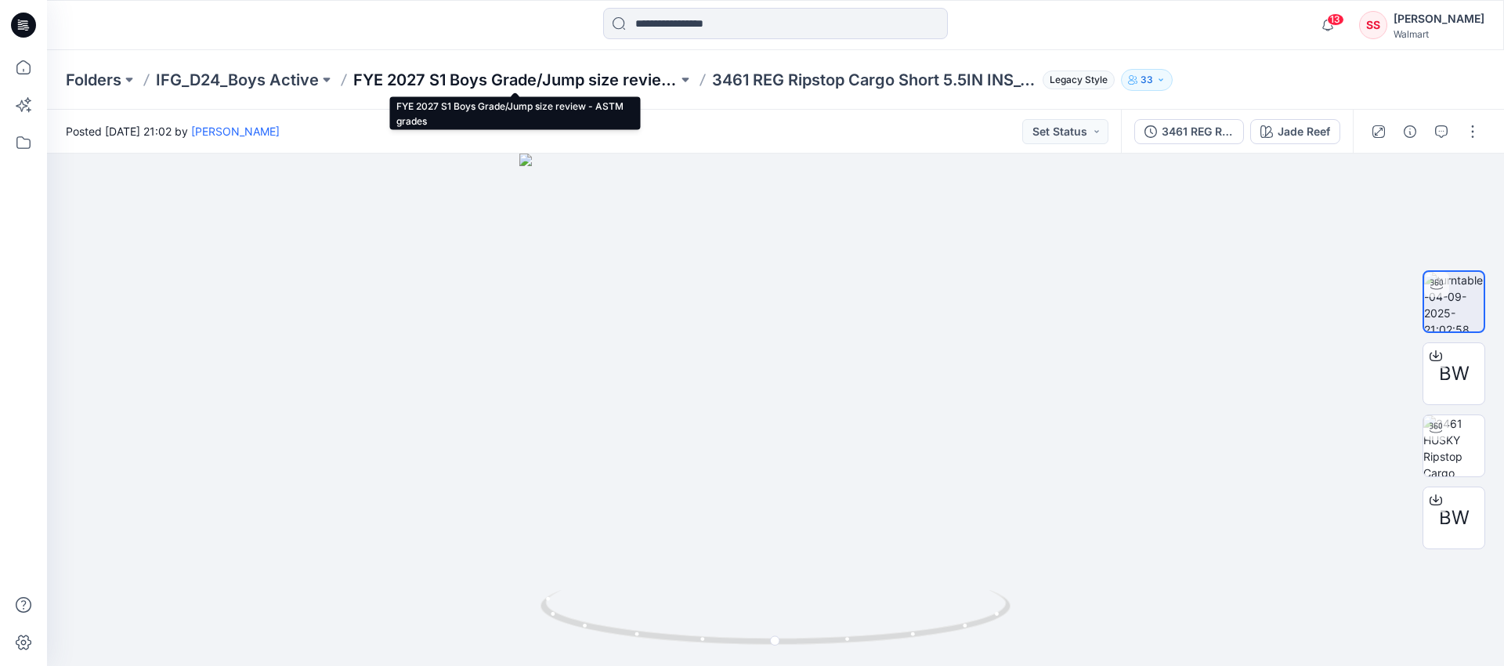
click at [425, 84] on p "FYE 2027 S1 Boys Grade/Jump size review - ASTM grades" at bounding box center [515, 80] width 324 height 22
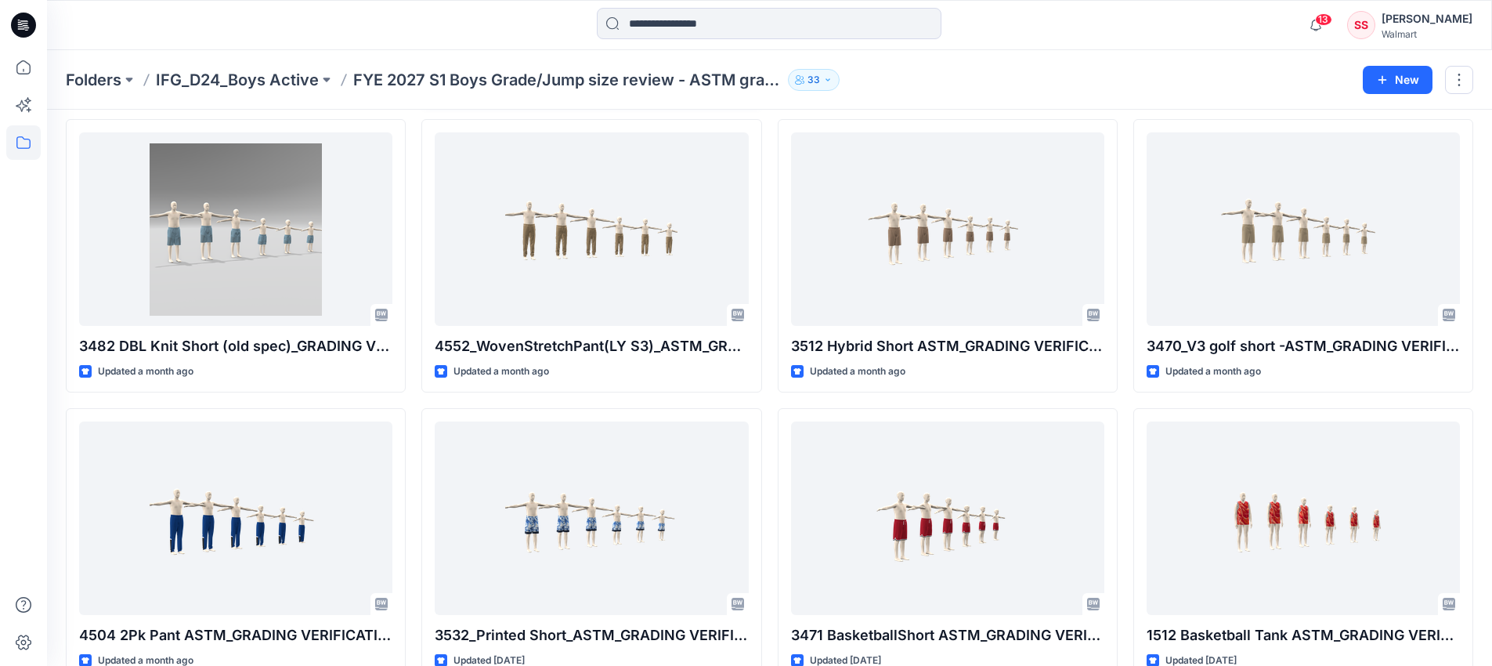
scroll to position [381, 0]
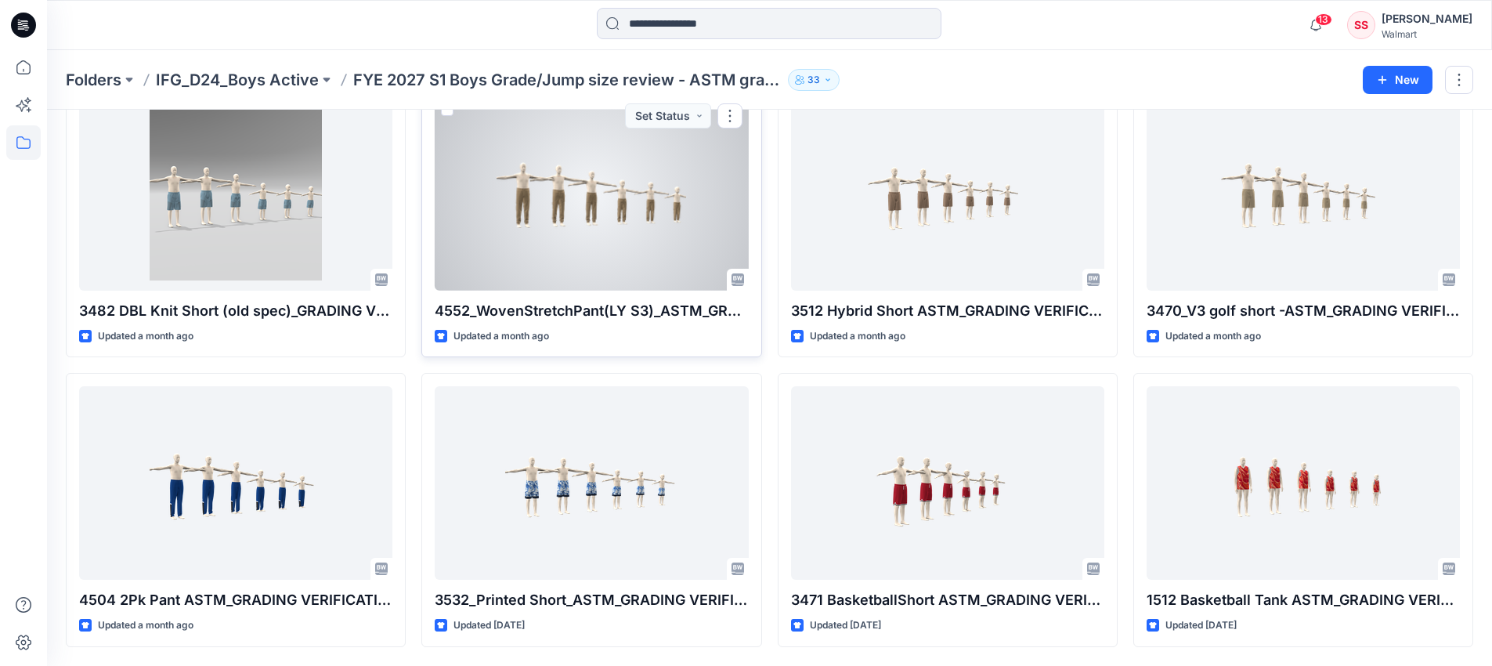
click at [545, 228] on div at bounding box center [591, 193] width 313 height 193
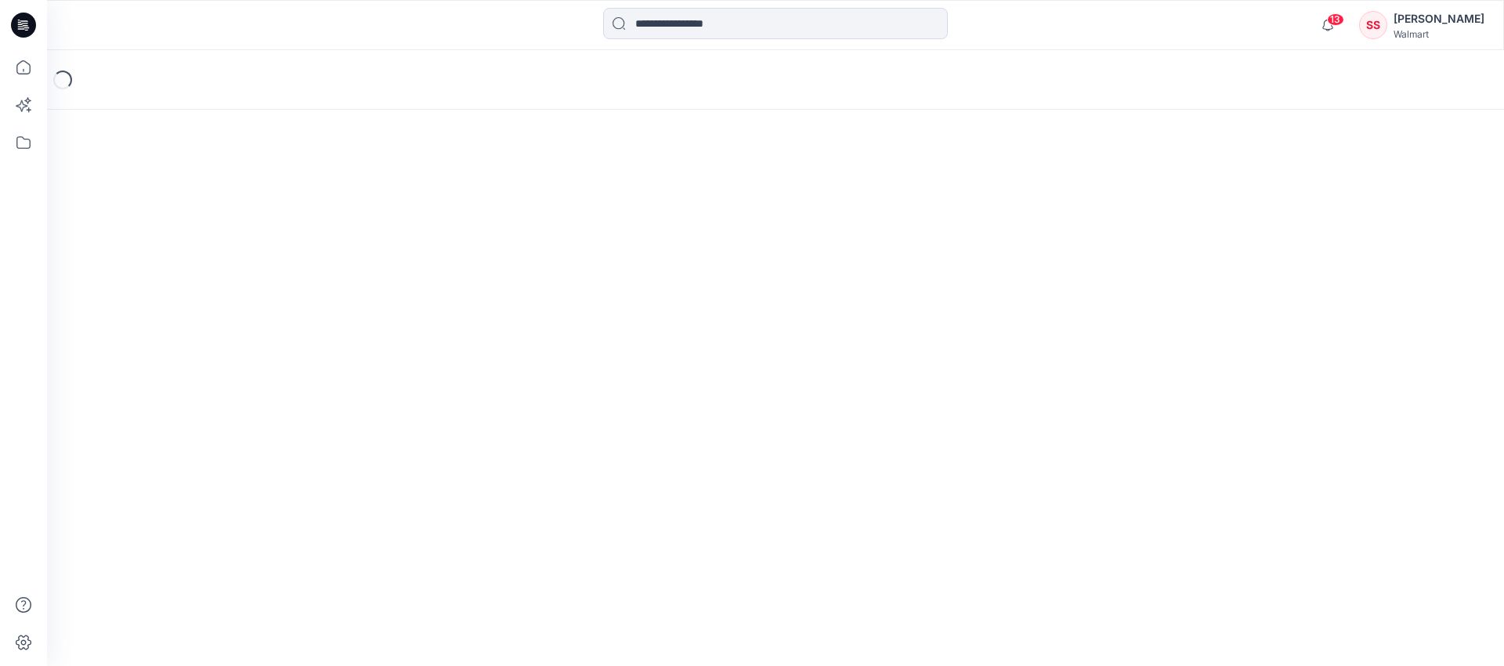
click at [545, 228] on div "Loading..." at bounding box center [775, 358] width 1457 height 616
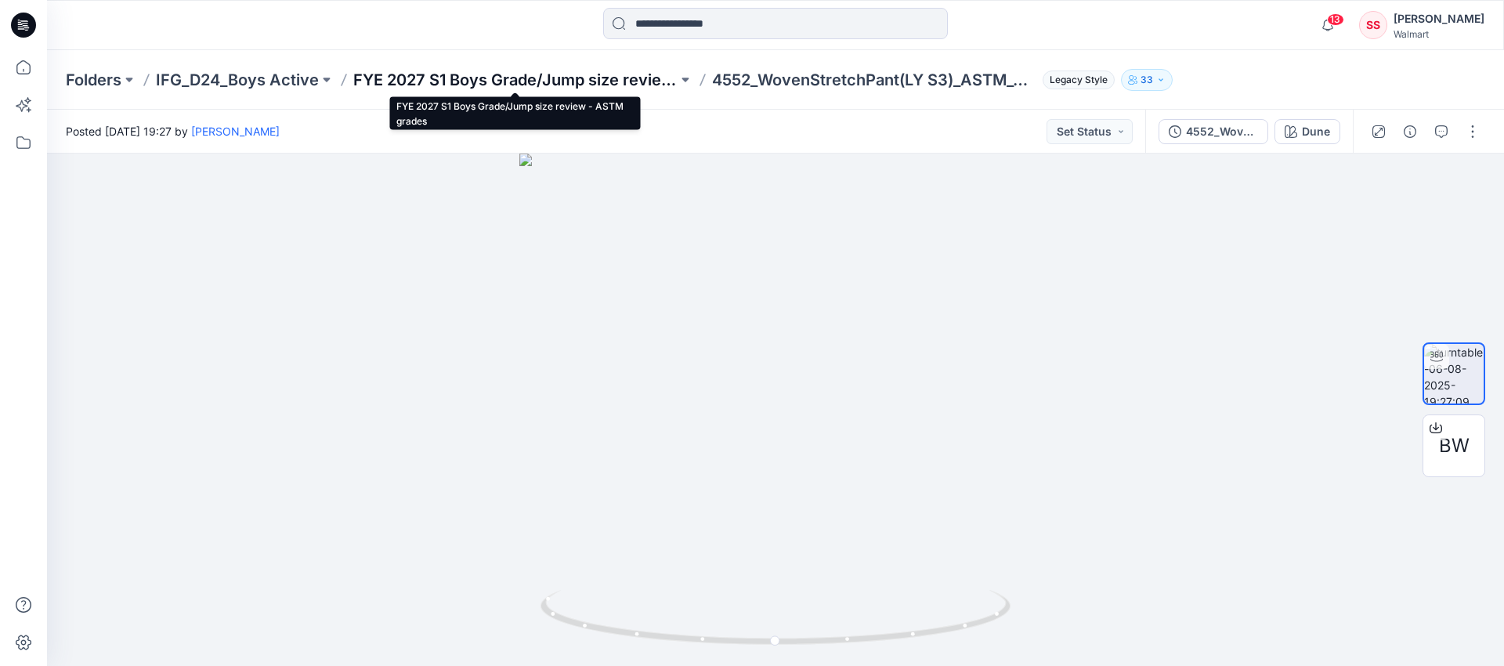
click at [398, 79] on p "FYE 2027 S1 Boys Grade/Jump size review - ASTM grades" at bounding box center [515, 80] width 324 height 22
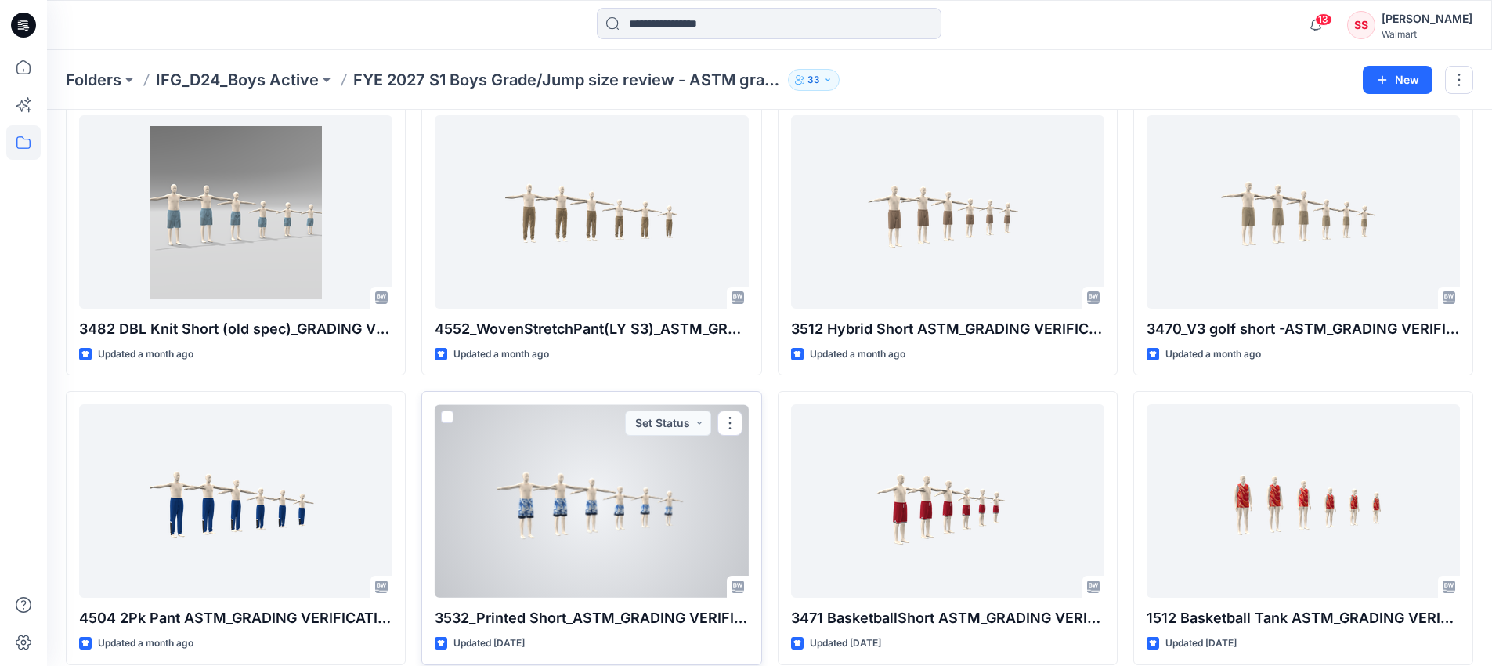
scroll to position [367, 0]
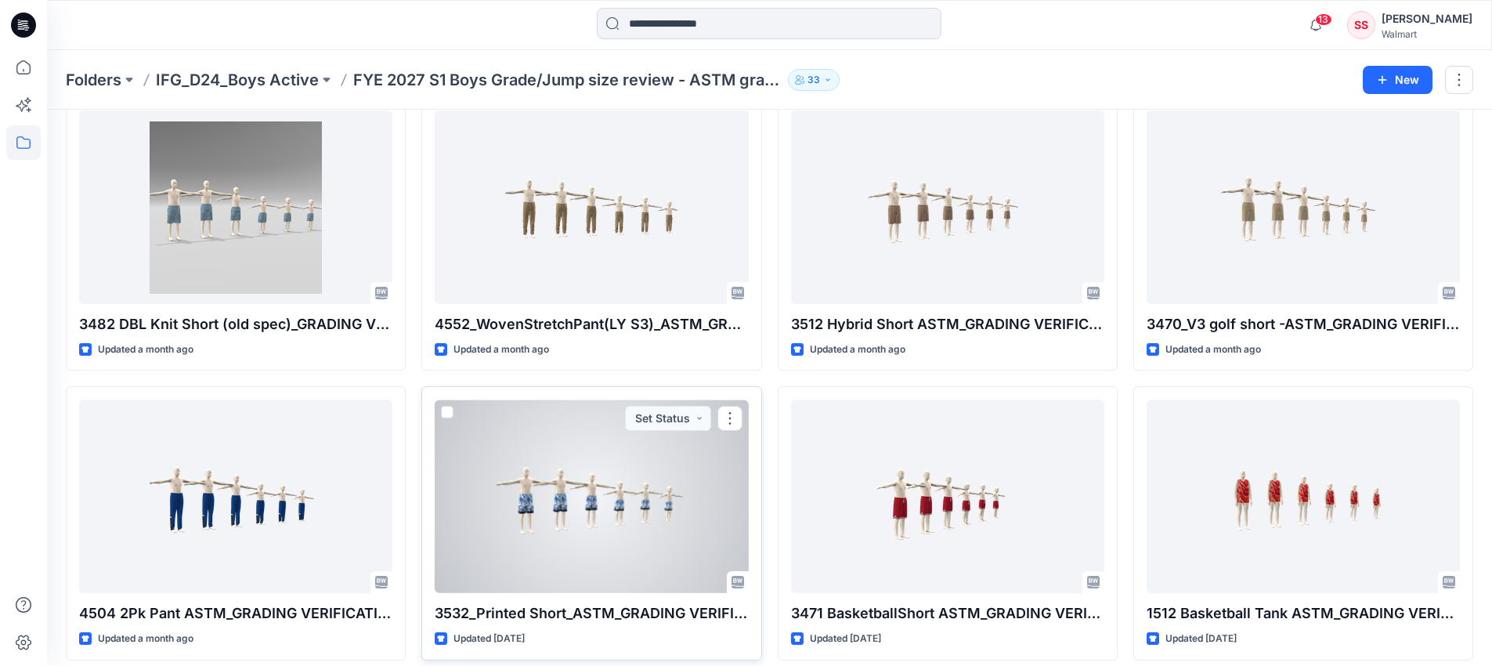
click at [547, 458] on div at bounding box center [591, 495] width 313 height 193
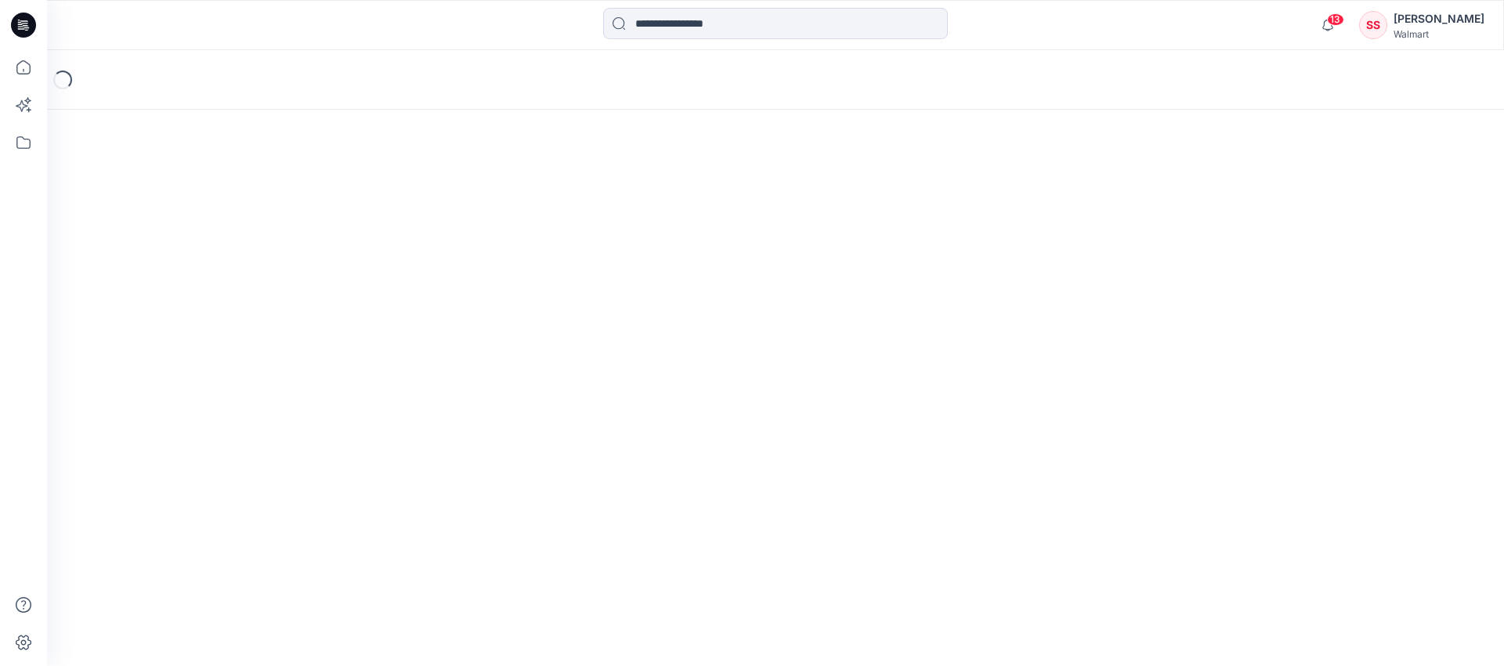
click at [547, 459] on div "Loading..." at bounding box center [775, 358] width 1457 height 616
